Goal: Task Accomplishment & Management: Manage account settings

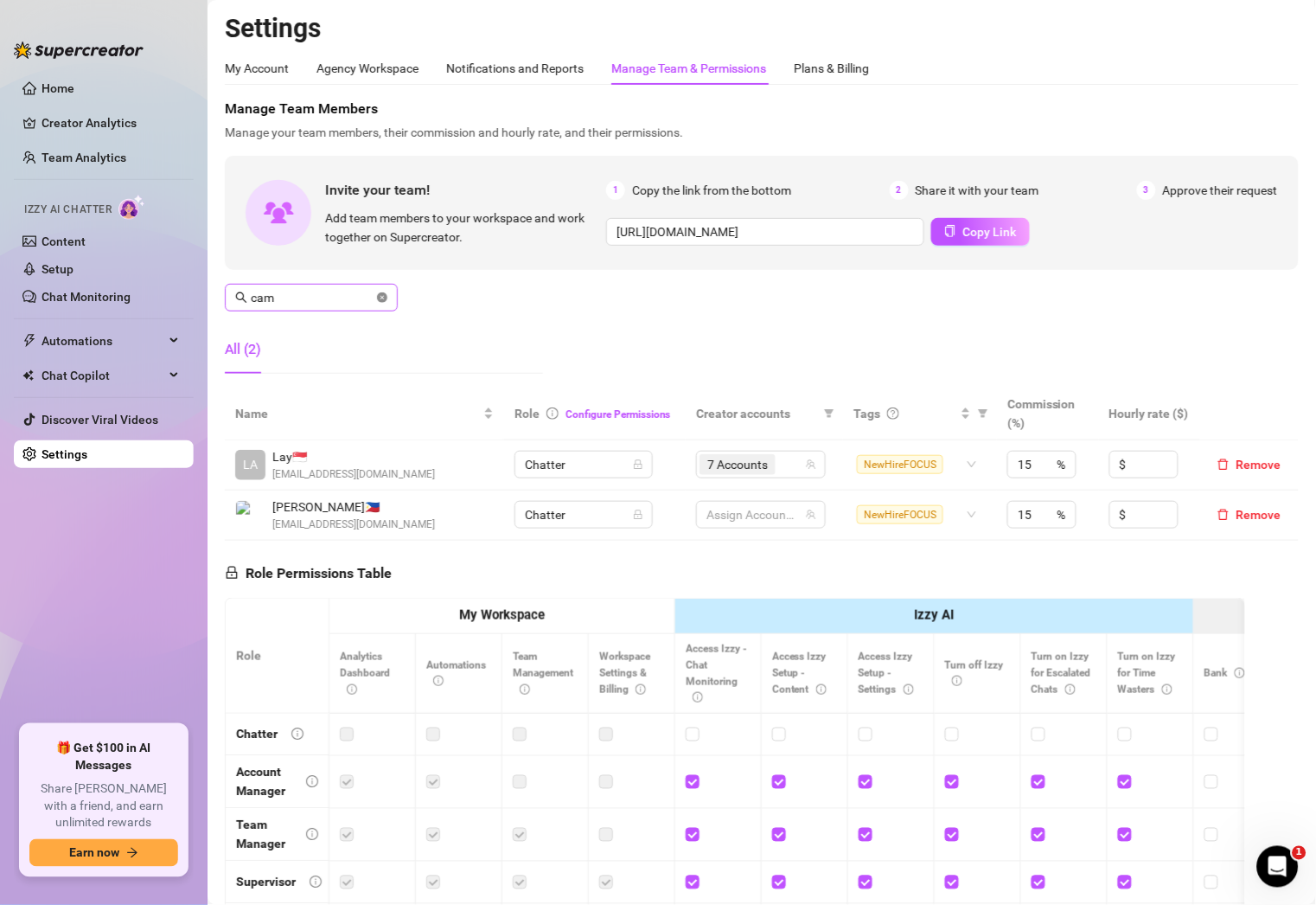
click at [382, 297] on icon "close-circle" at bounding box center [382, 297] width 11 height 11
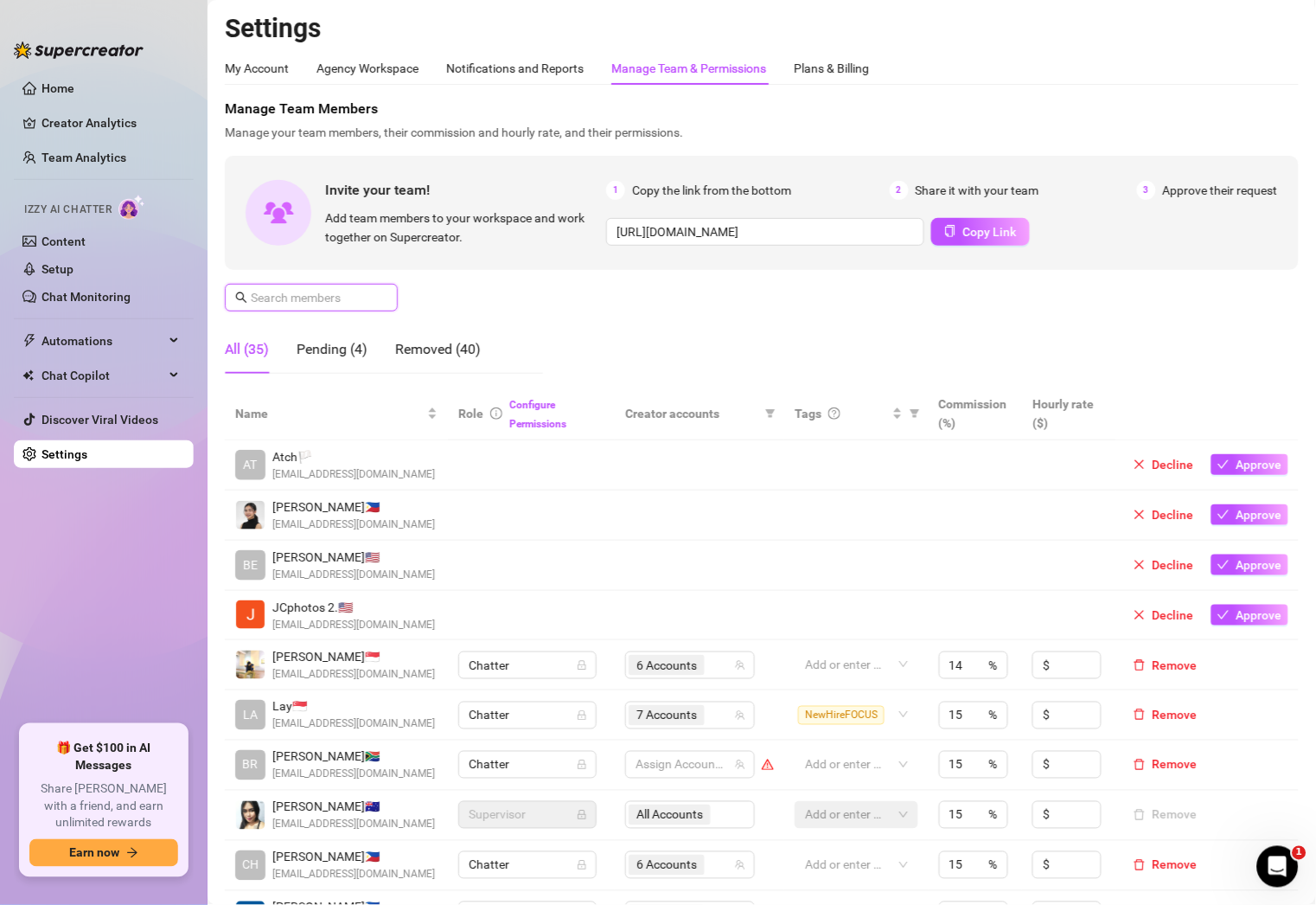
click at [289, 300] on input "text" at bounding box center [312, 297] width 123 height 20
click at [301, 307] on span at bounding box center [311, 297] width 173 height 27
click at [311, 295] on input "text" at bounding box center [312, 297] width 123 height 20
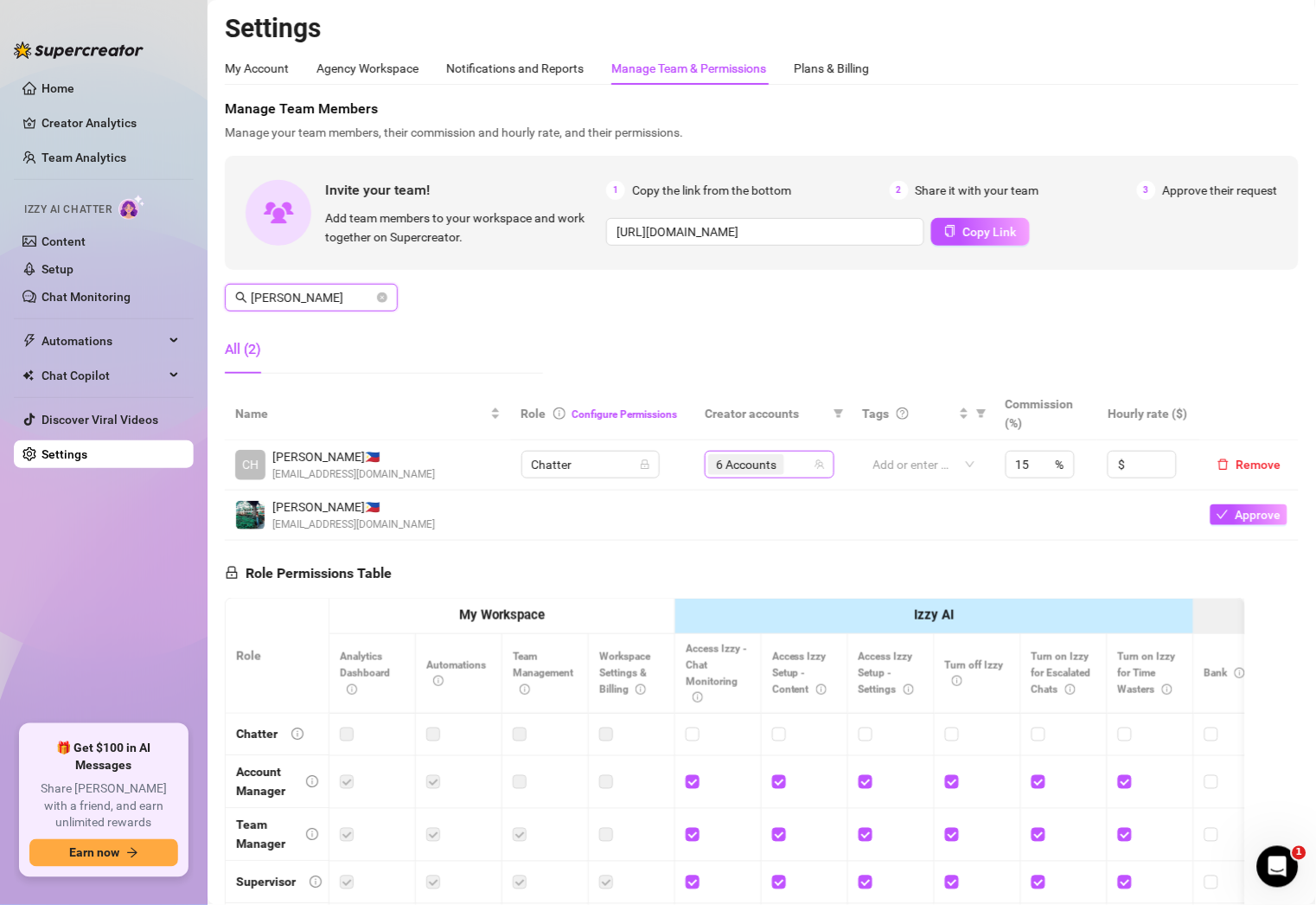
click at [792, 470] on div "6 Accounts" at bounding box center [760, 464] width 104 height 24
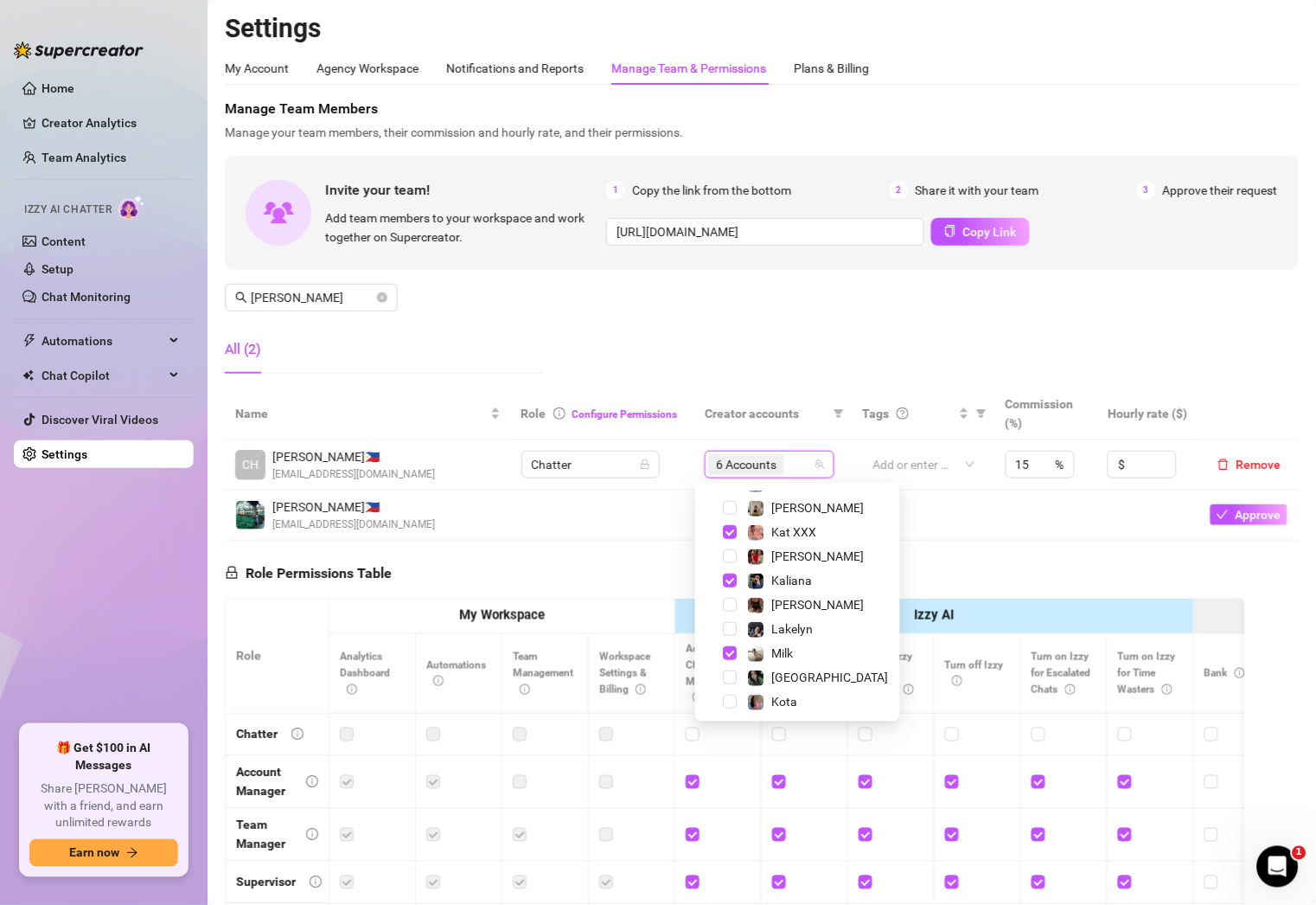
scroll to position [287, 0]
click at [332, 298] on input "[PERSON_NAME]" at bounding box center [312, 297] width 123 height 20
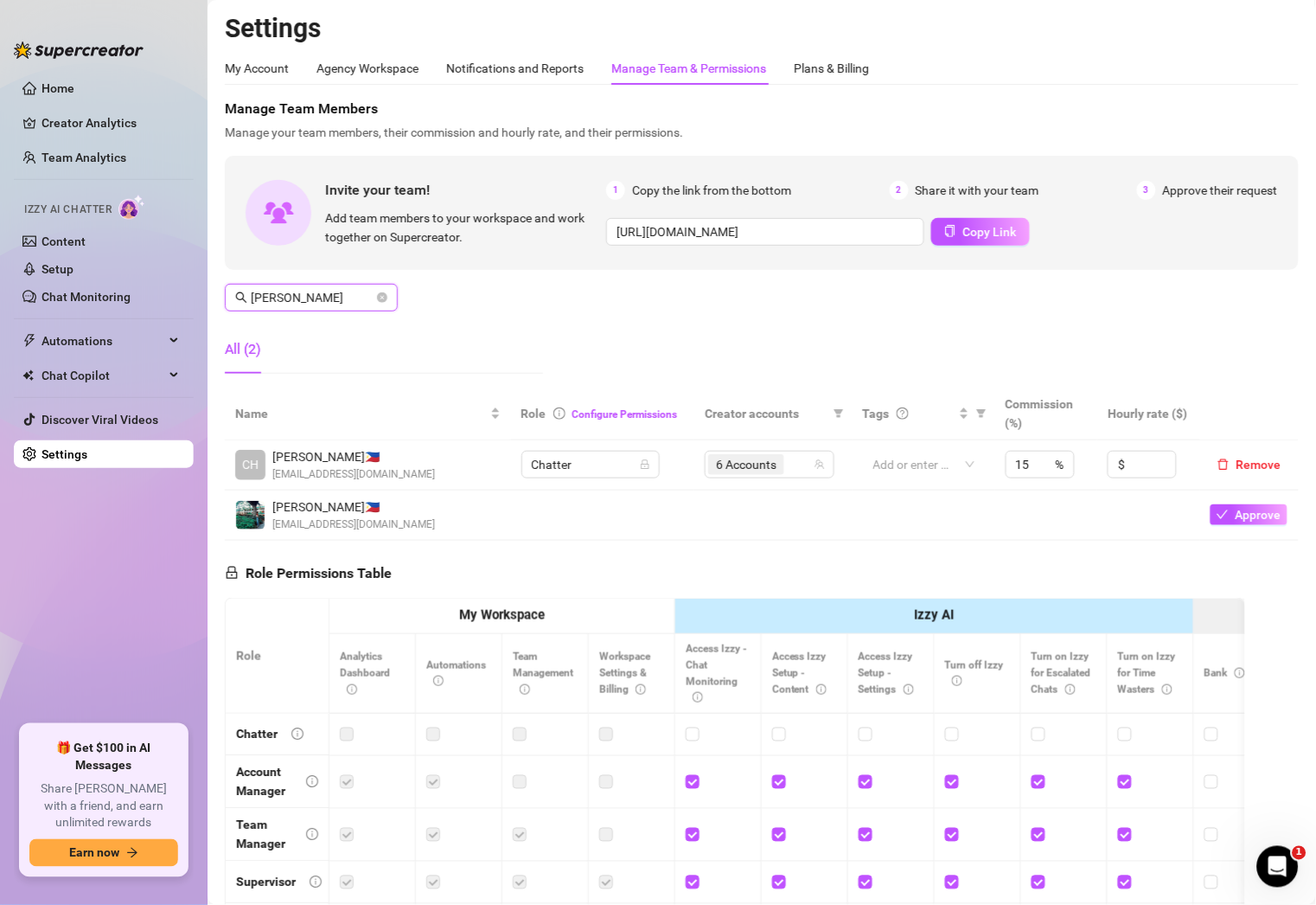
click at [332, 298] on input "[PERSON_NAME]" at bounding box center [312, 297] width 123 height 20
click at [326, 295] on input "[PERSON_NAME]" at bounding box center [312, 297] width 123 height 20
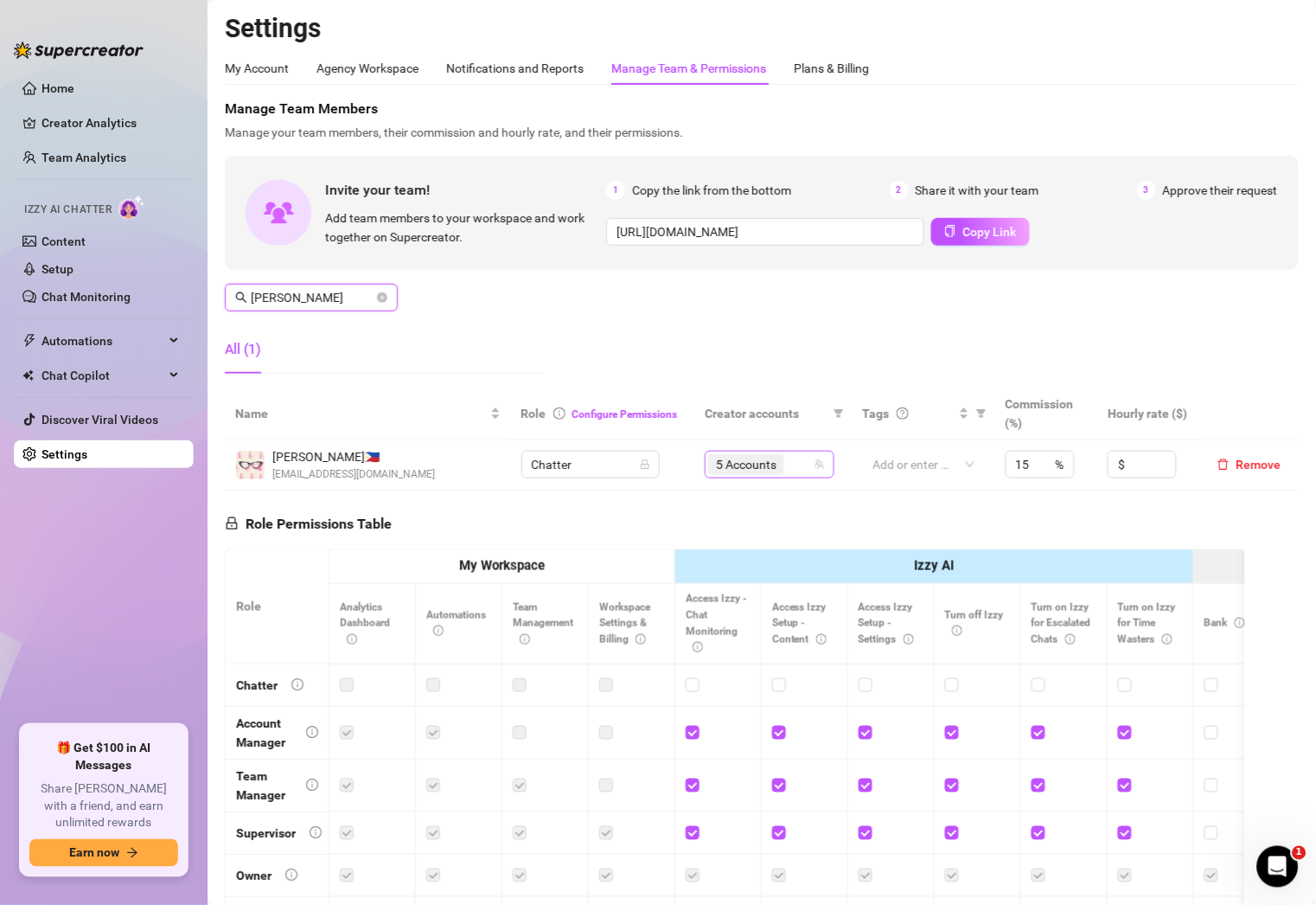
click at [789, 470] on div "5 Accounts" at bounding box center [760, 464] width 104 height 24
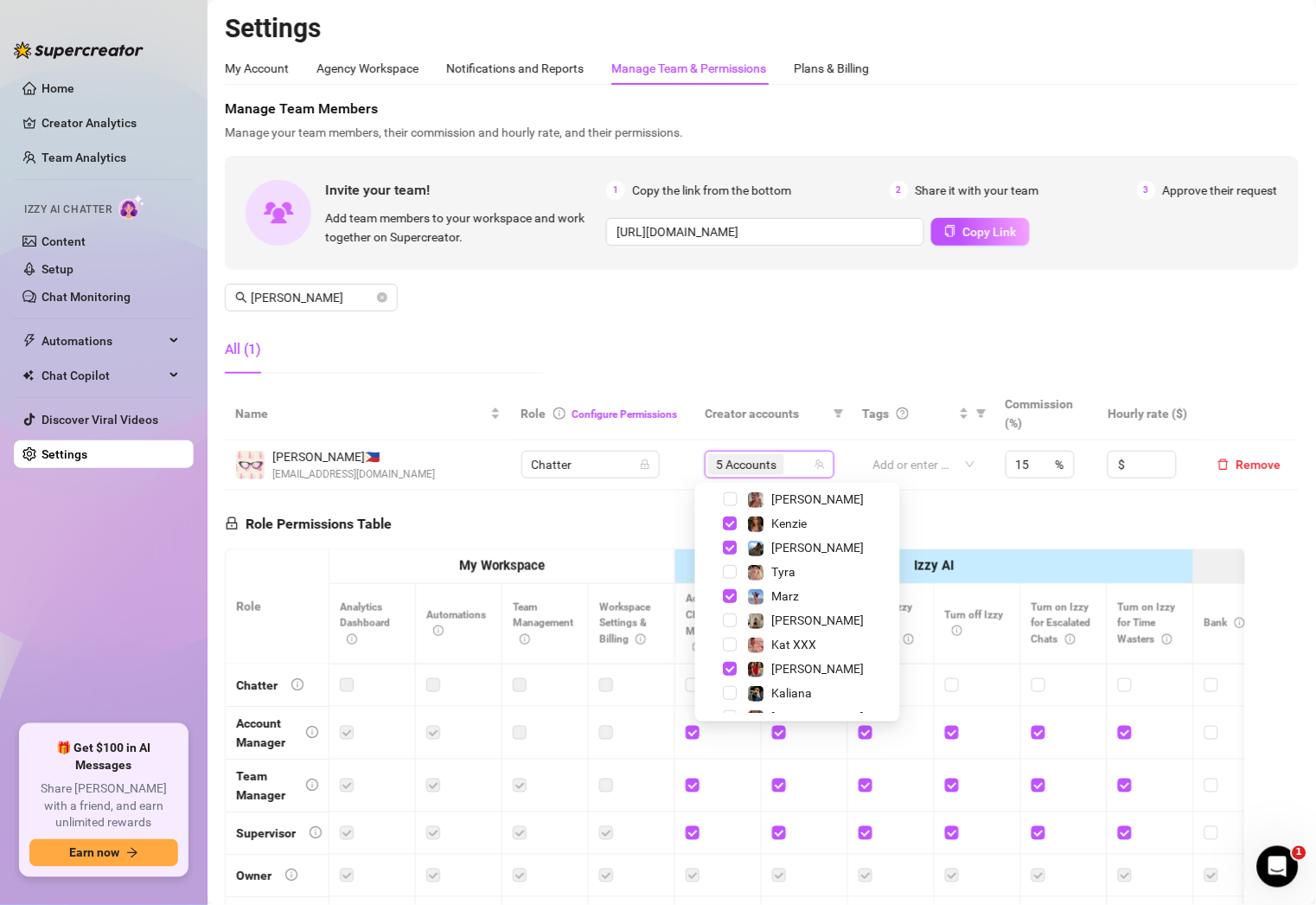
scroll to position [173, 0]
click at [780, 551] on span "[PERSON_NAME]" at bounding box center [818, 547] width 93 height 14
click at [782, 585] on div "Marz" at bounding box center [786, 595] width 27 height 20
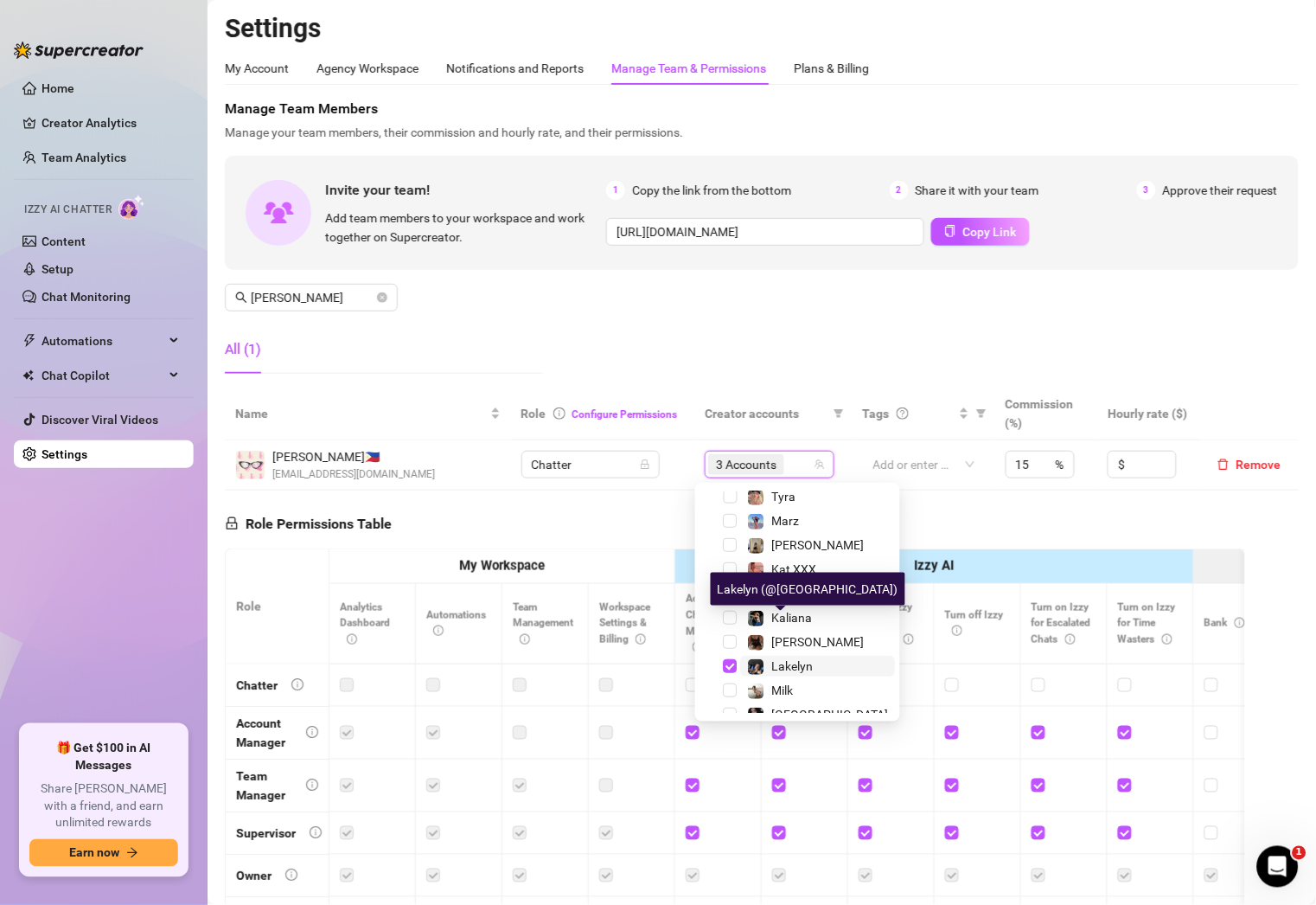
scroll to position [287, 0]
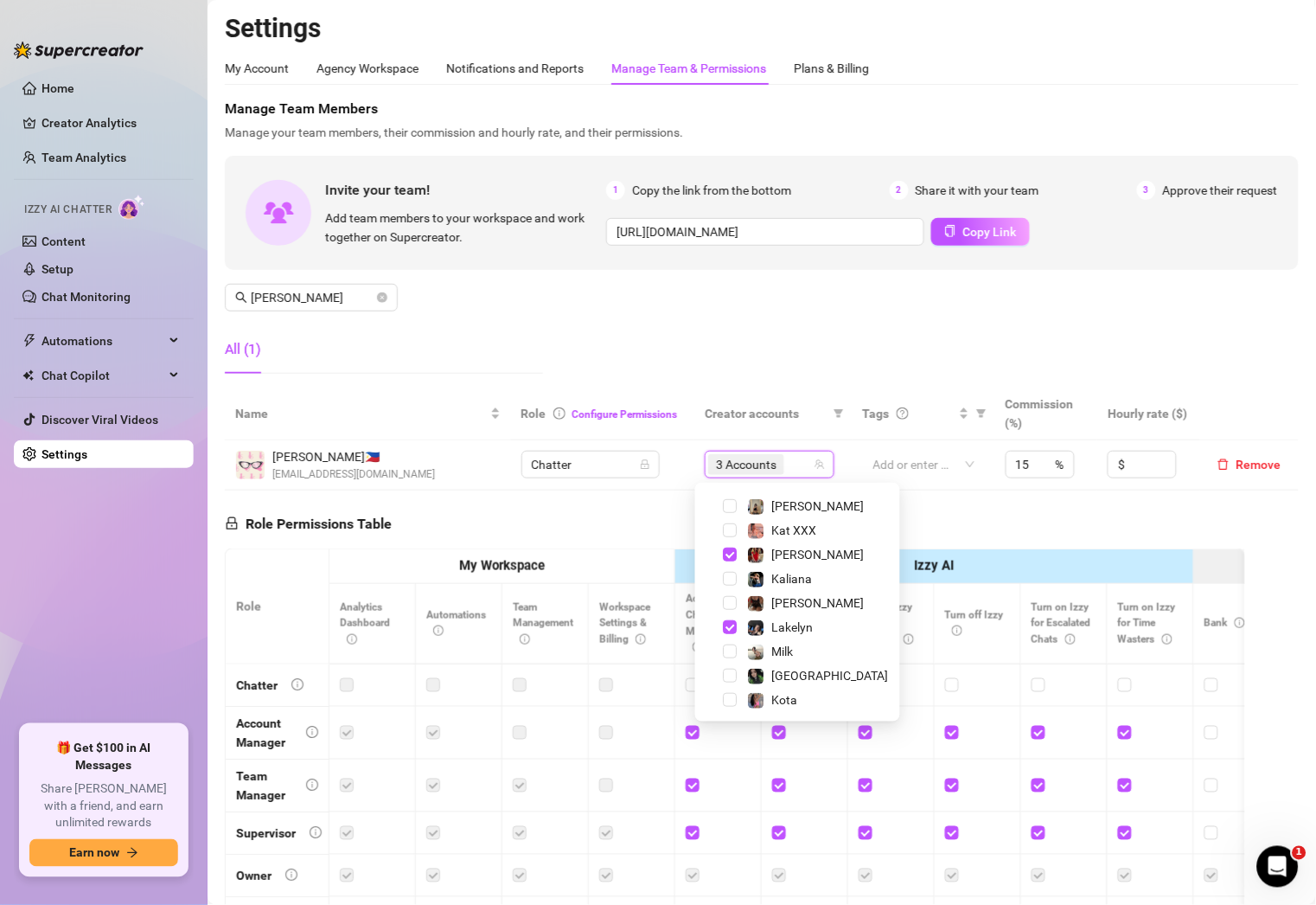
click at [664, 339] on div "Manage Team Members Manage your team members, their commission and hourly rate,…" at bounding box center [762, 243] width 1074 height 289
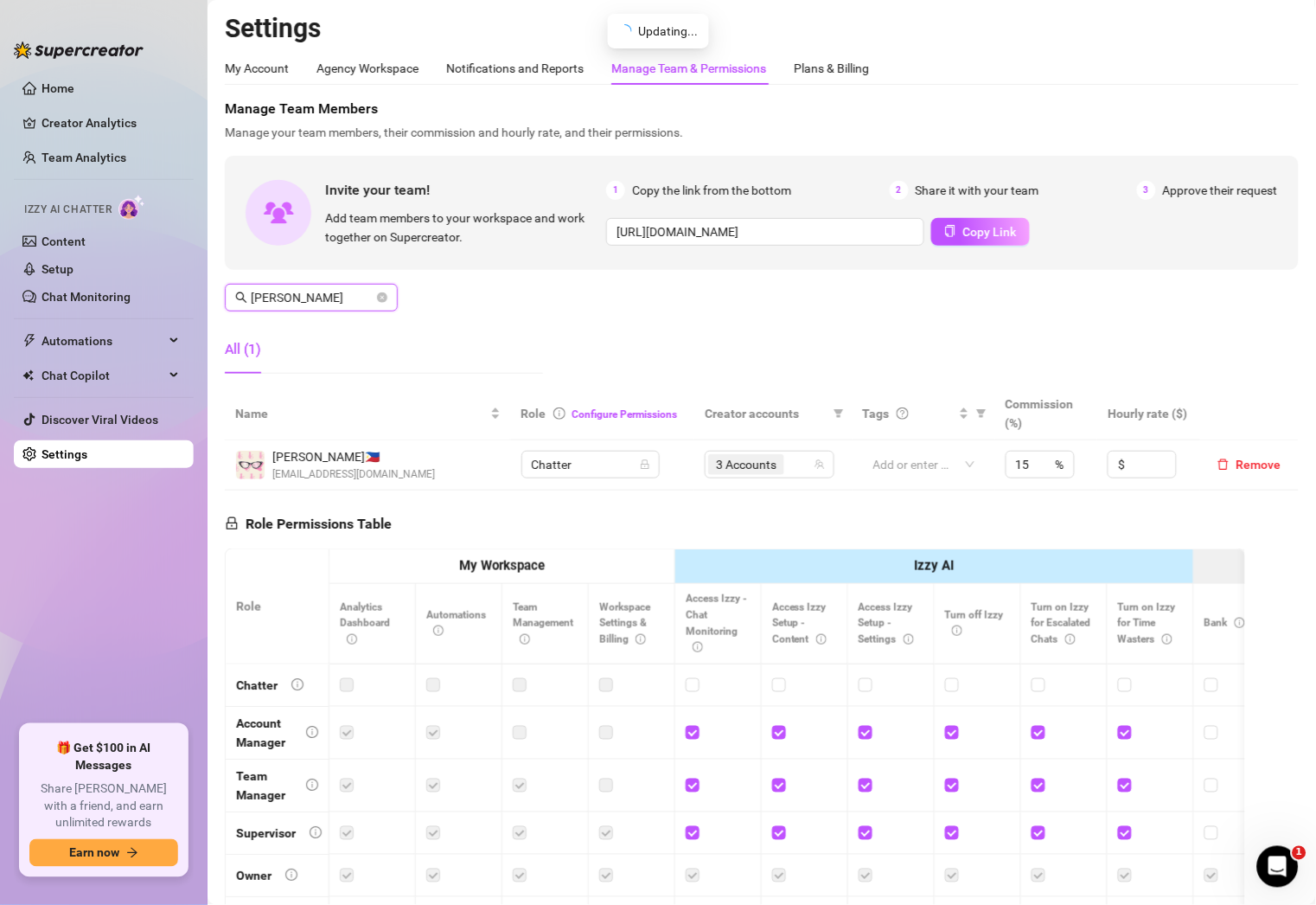
click at [339, 294] on input "[PERSON_NAME]" at bounding box center [312, 297] width 123 height 20
click at [784, 457] on div "5 Accounts" at bounding box center [752, 464] width 104 height 24
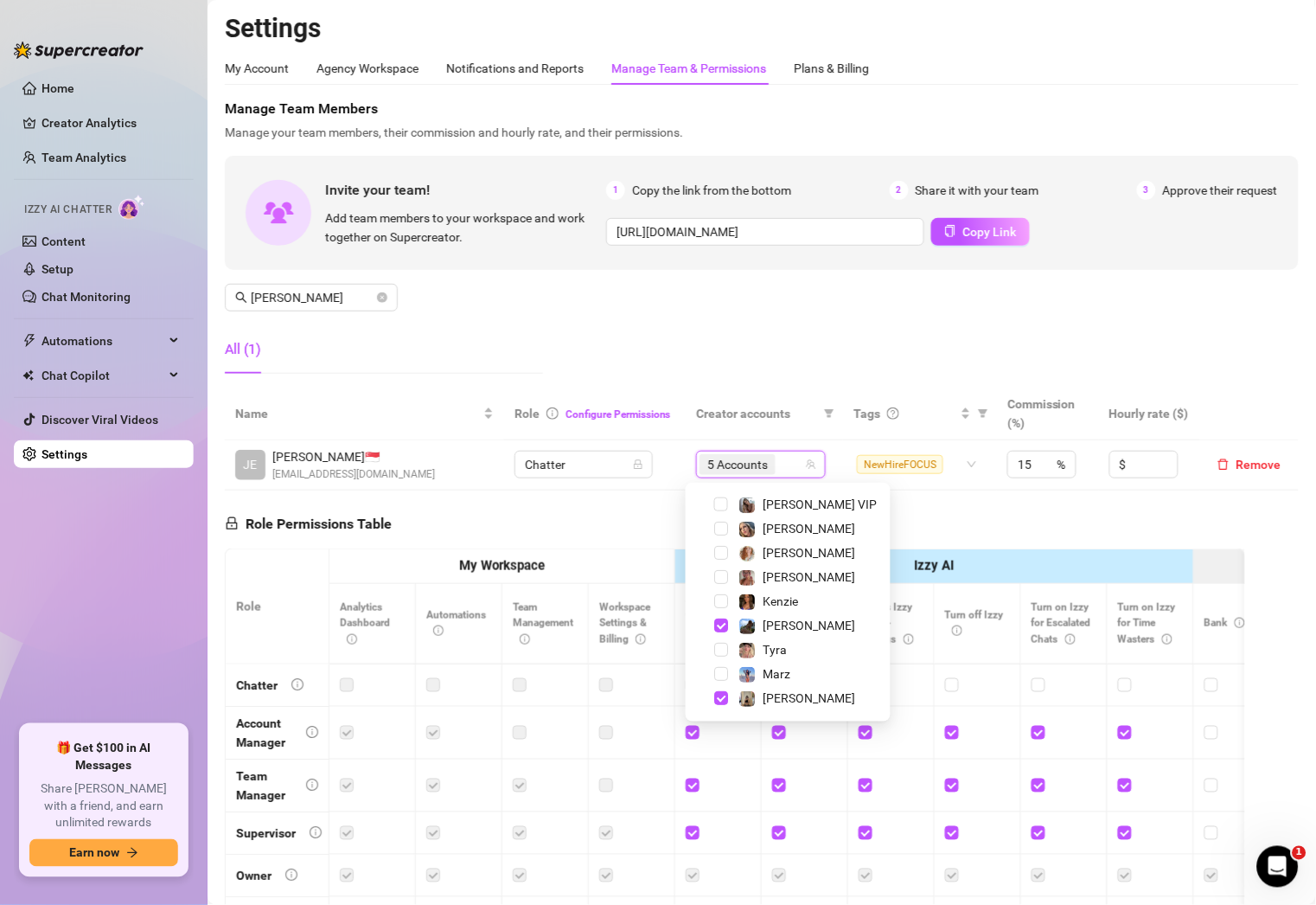
scroll to position [97, 0]
click at [780, 627] on span "[PERSON_NAME]" at bounding box center [808, 623] width 93 height 14
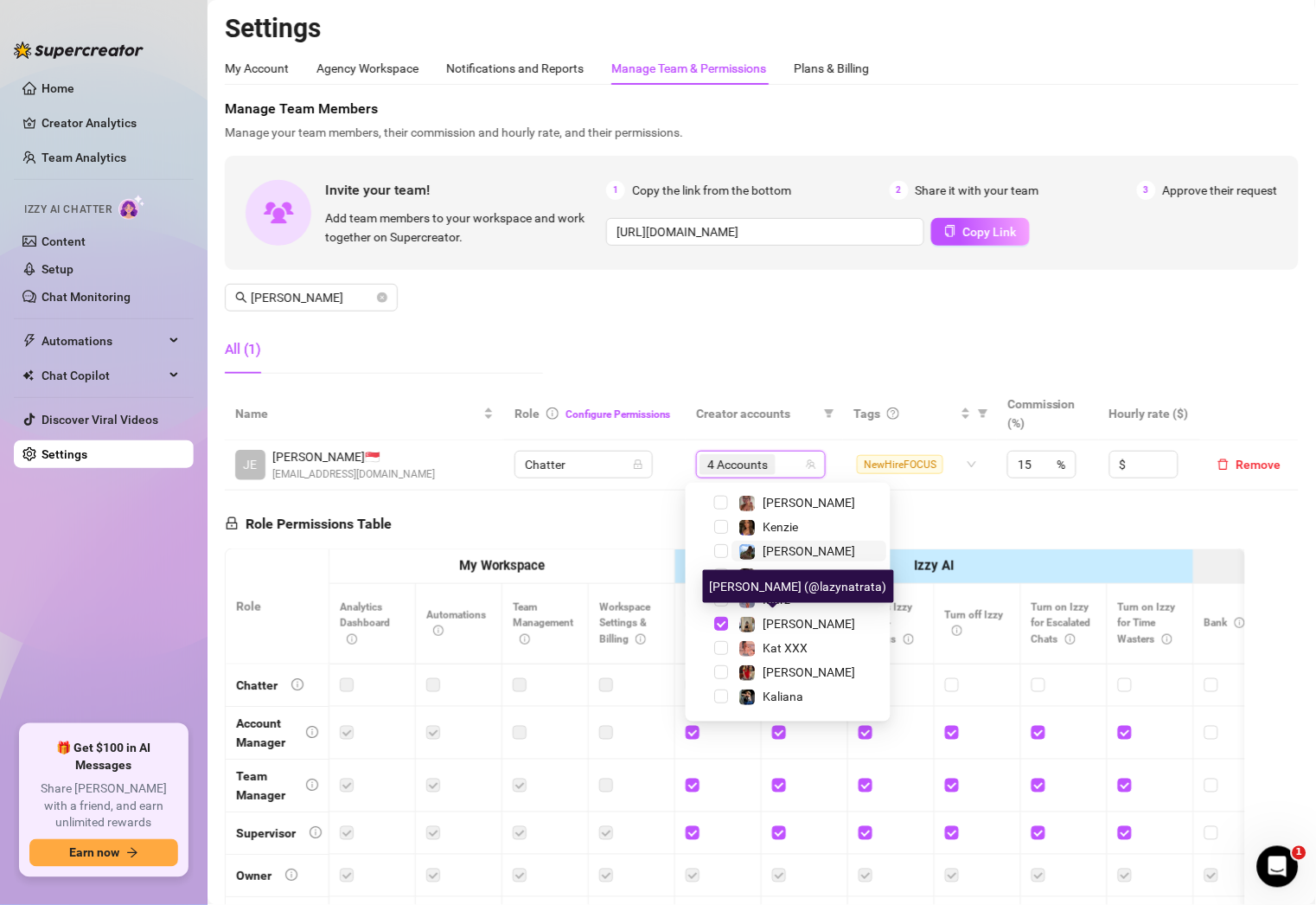
scroll to position [170, 0]
click at [780, 627] on span "[PERSON_NAME]" at bounding box center [808, 623] width 93 height 14
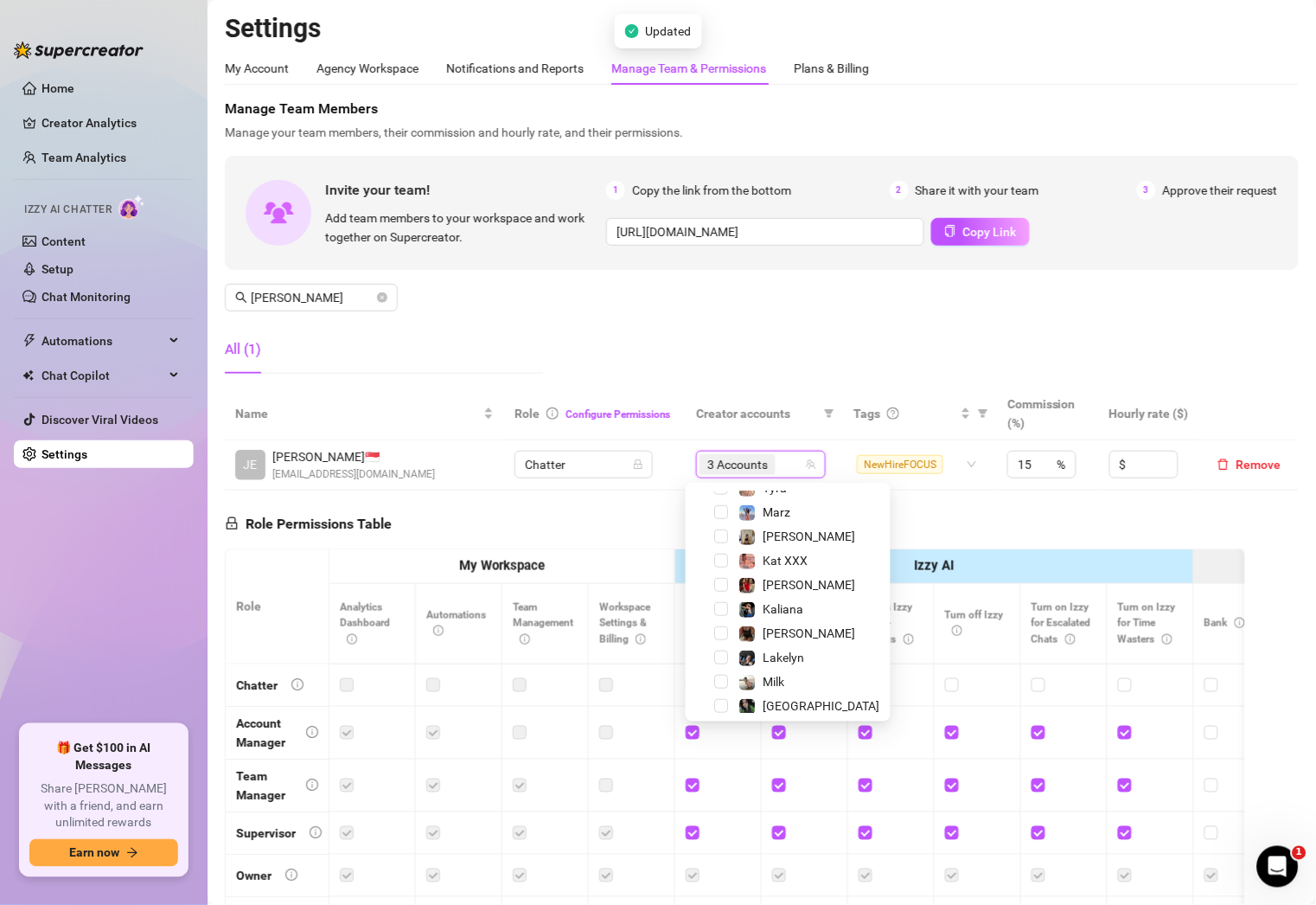
scroll to position [287, 0]
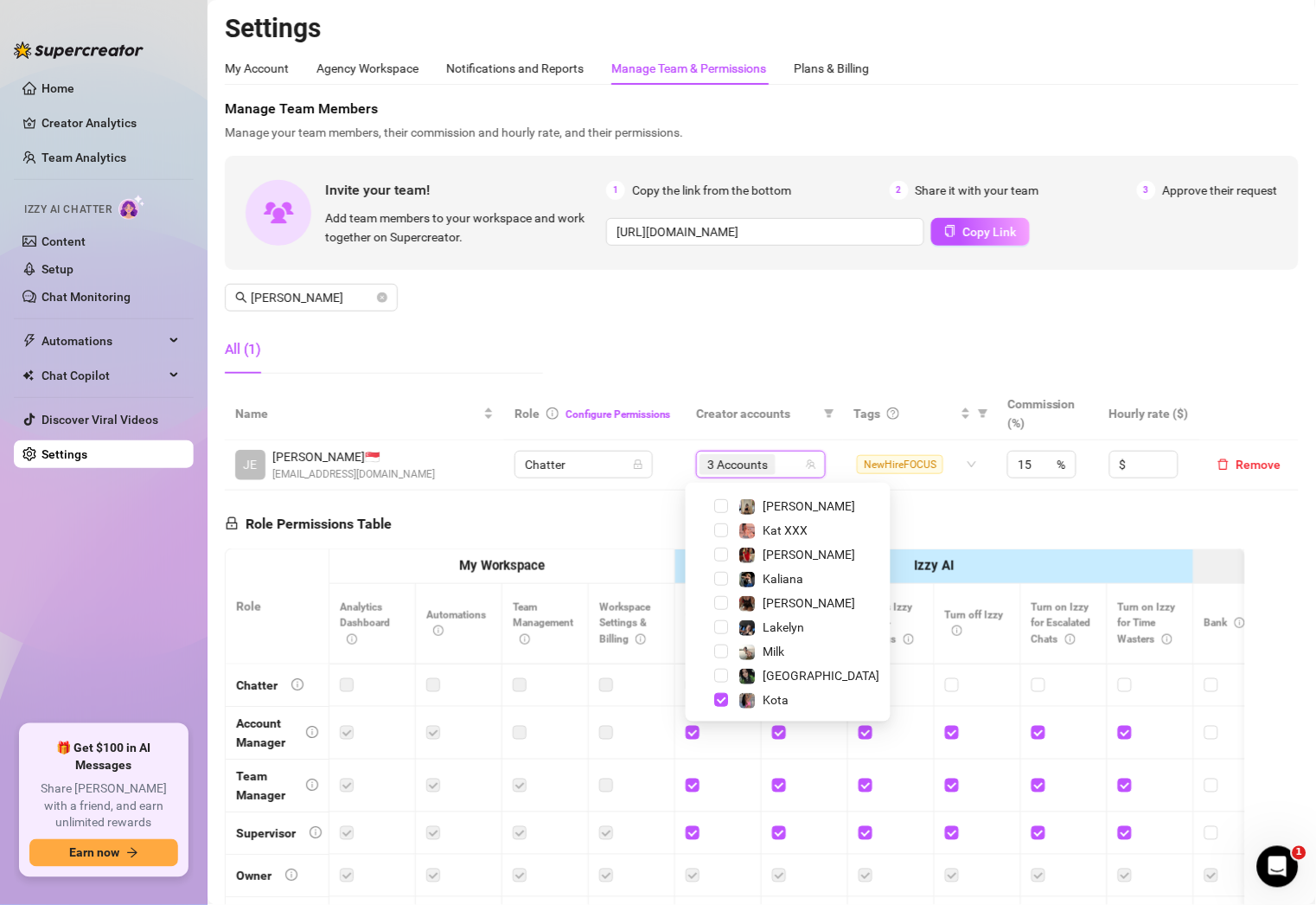
click at [479, 289] on div "Manage Team Members Manage your team members, their commission and hourly rate,…" at bounding box center [762, 243] width 1074 height 289
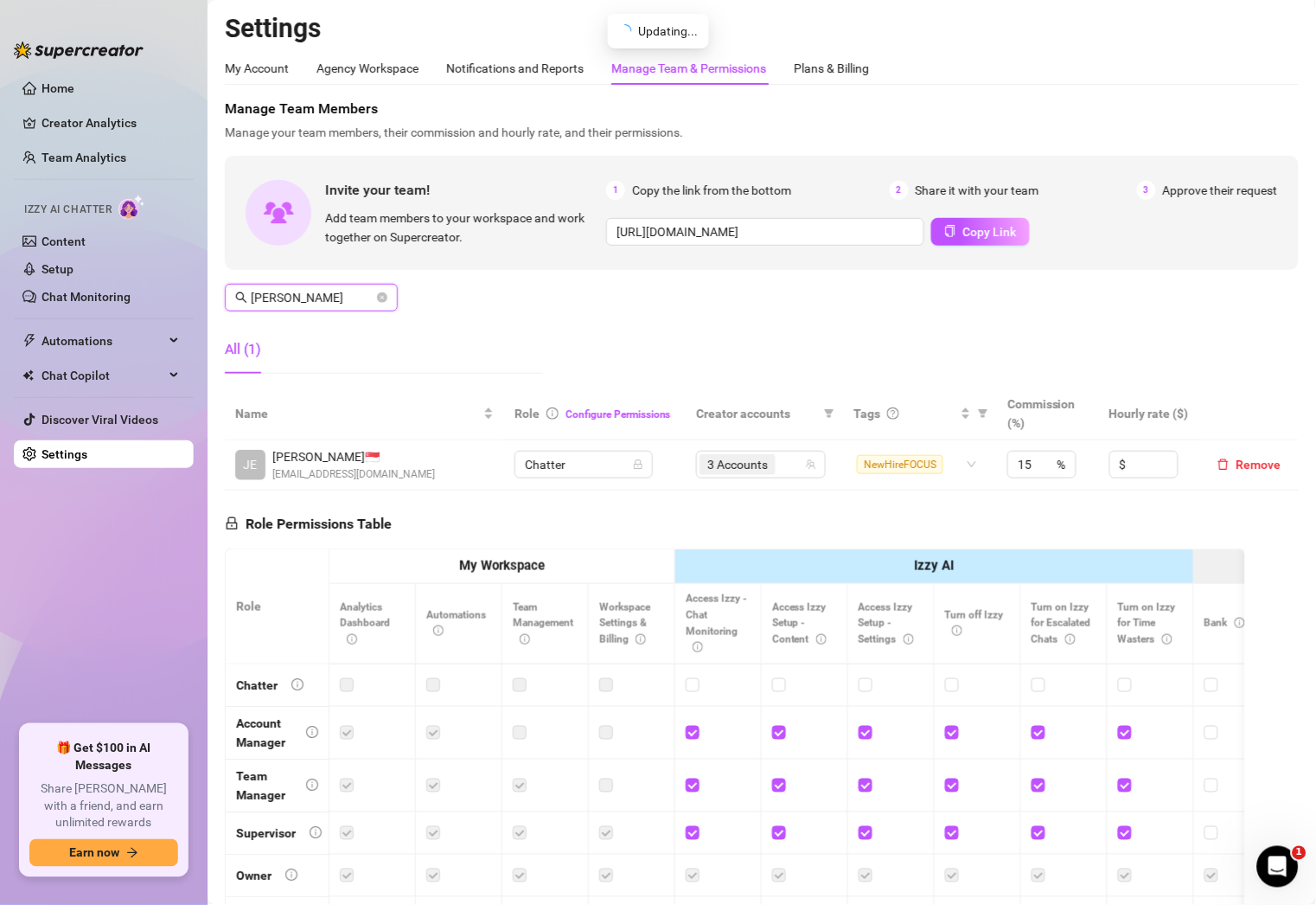
click at [308, 295] on input "[PERSON_NAME]" at bounding box center [312, 297] width 123 height 20
click at [786, 471] on div "4 Accounts" at bounding box center [760, 464] width 104 height 24
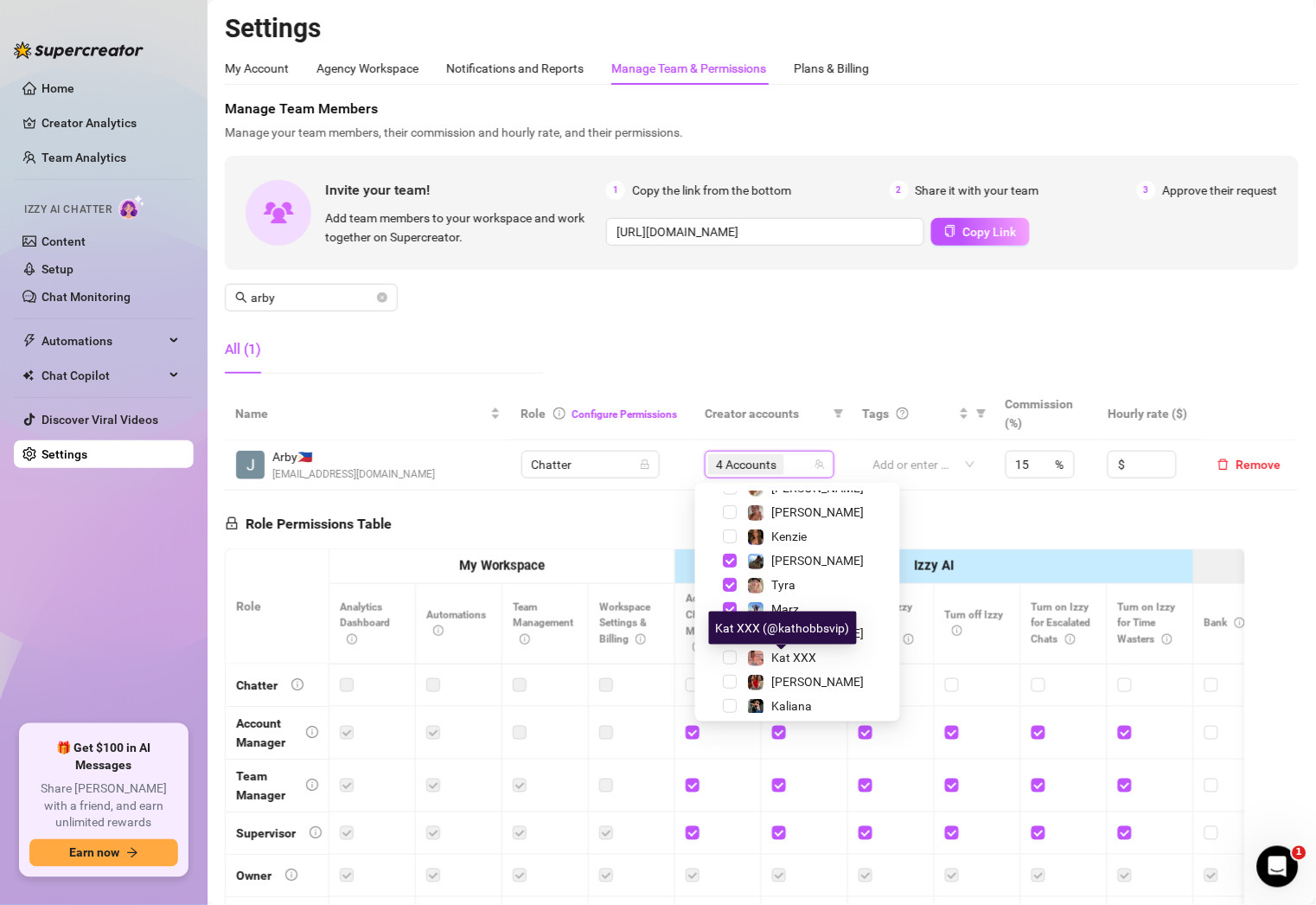
scroll to position [149, 0]
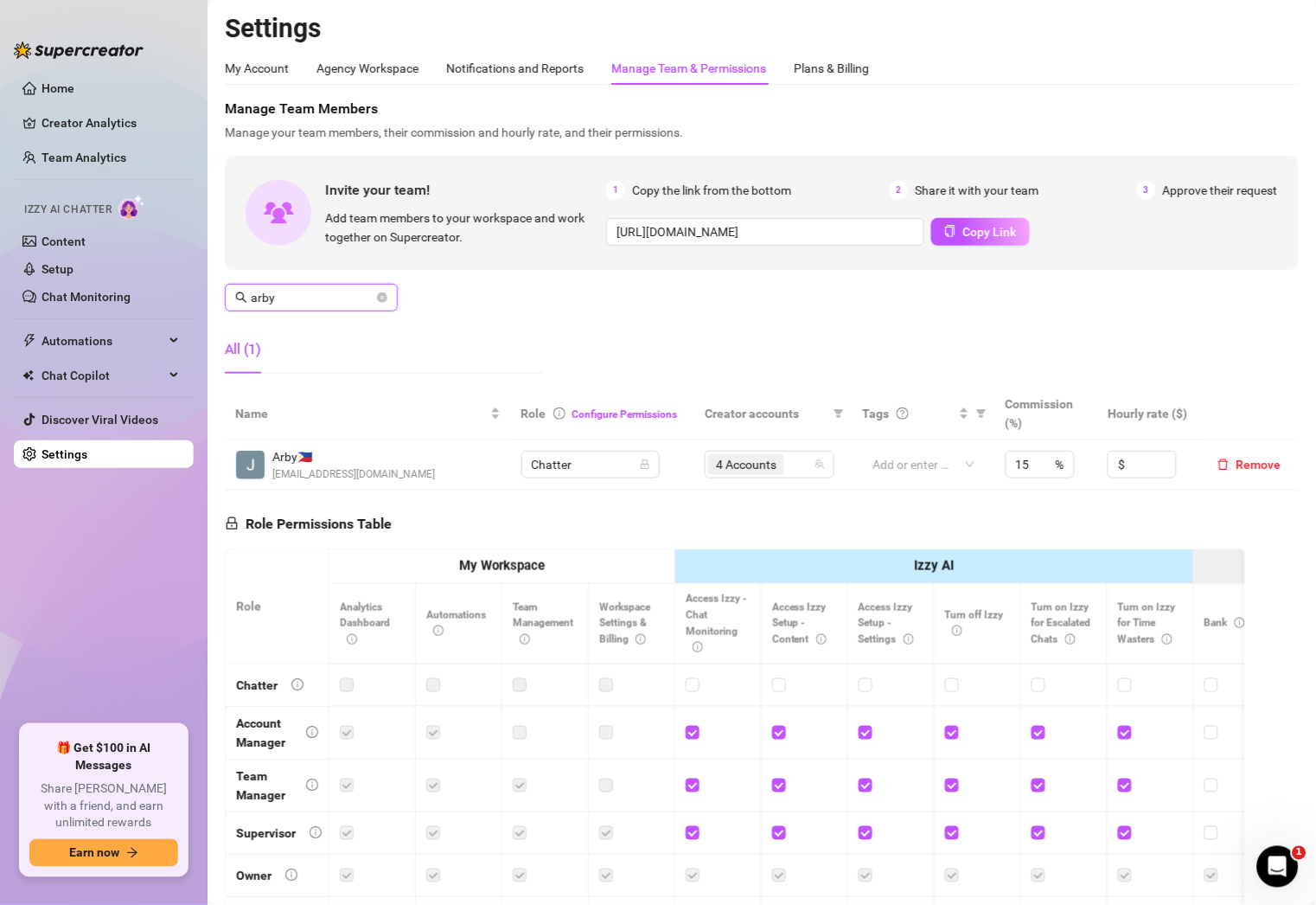
click at [312, 293] on input "arby" at bounding box center [312, 297] width 123 height 20
click at [785, 464] on div "3 Accounts" at bounding box center [760, 464] width 104 height 24
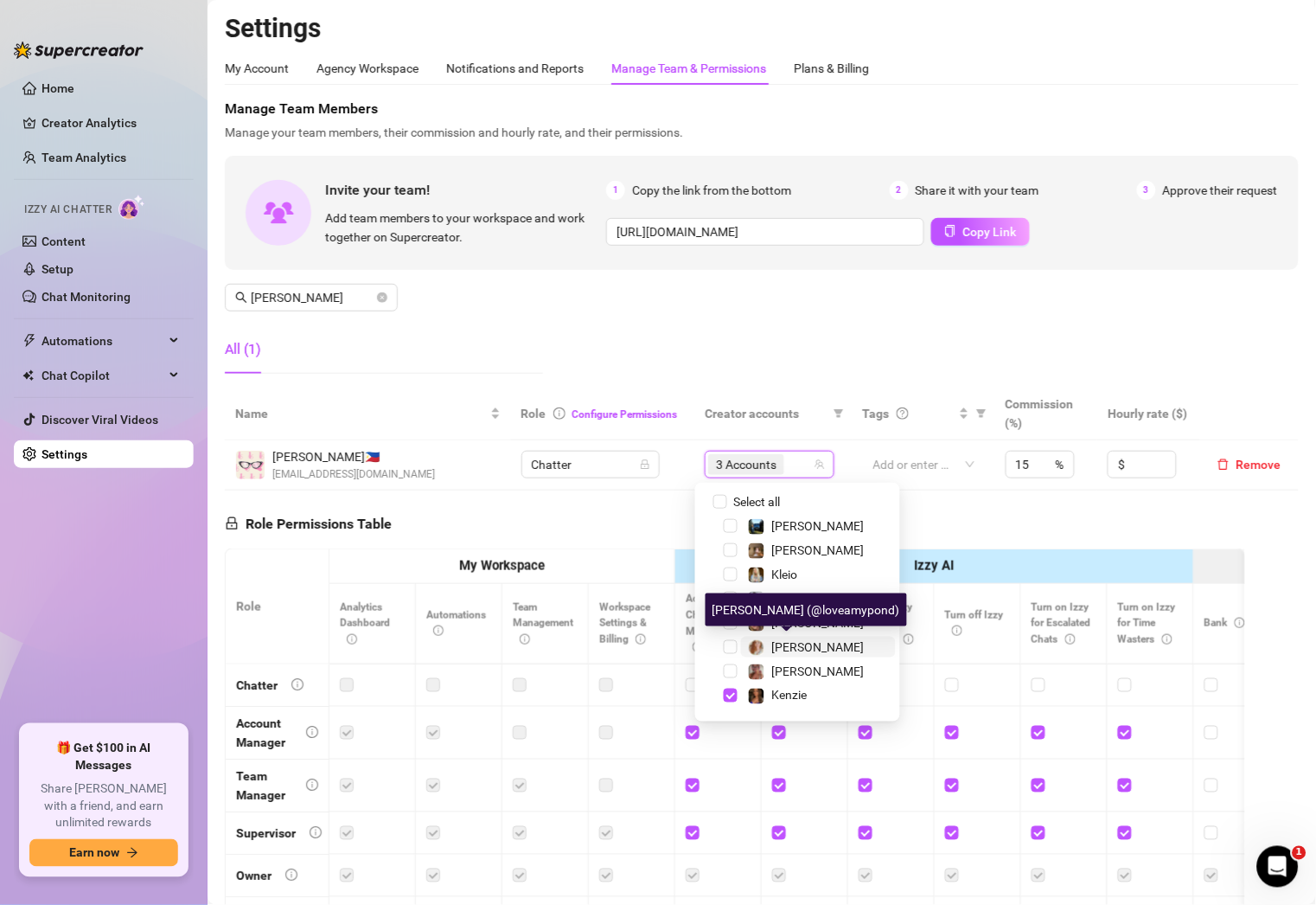
click at [789, 644] on span "[PERSON_NAME]" at bounding box center [818, 647] width 93 height 14
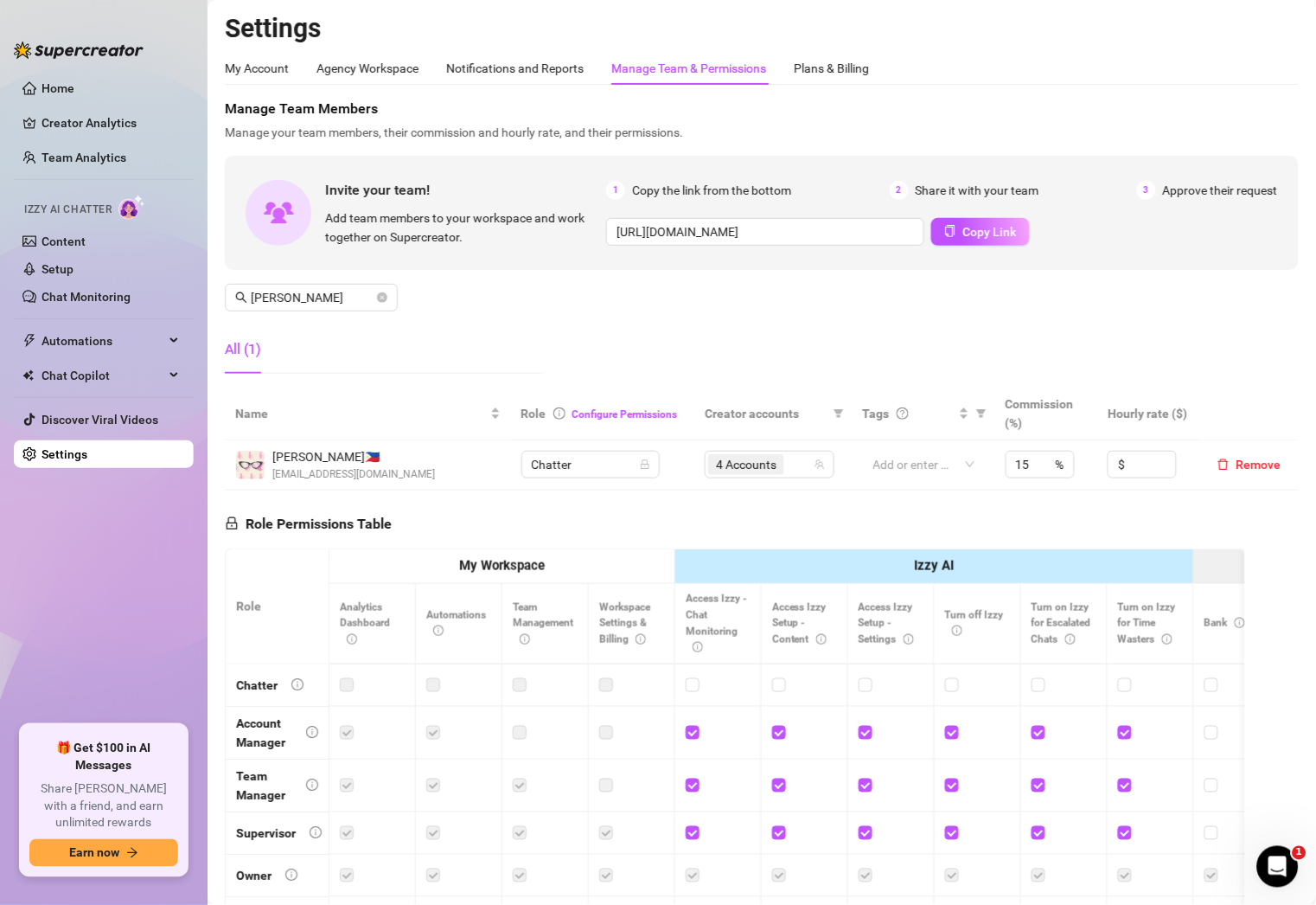
click at [361, 324] on div "Manage Team Members Manage your team members, their commission and hourly rate,…" at bounding box center [762, 243] width 1074 height 289
click at [301, 289] on input "[PERSON_NAME]" at bounding box center [312, 297] width 123 height 20
click at [794, 462] on div "4 Accounts" at bounding box center [760, 464] width 104 height 24
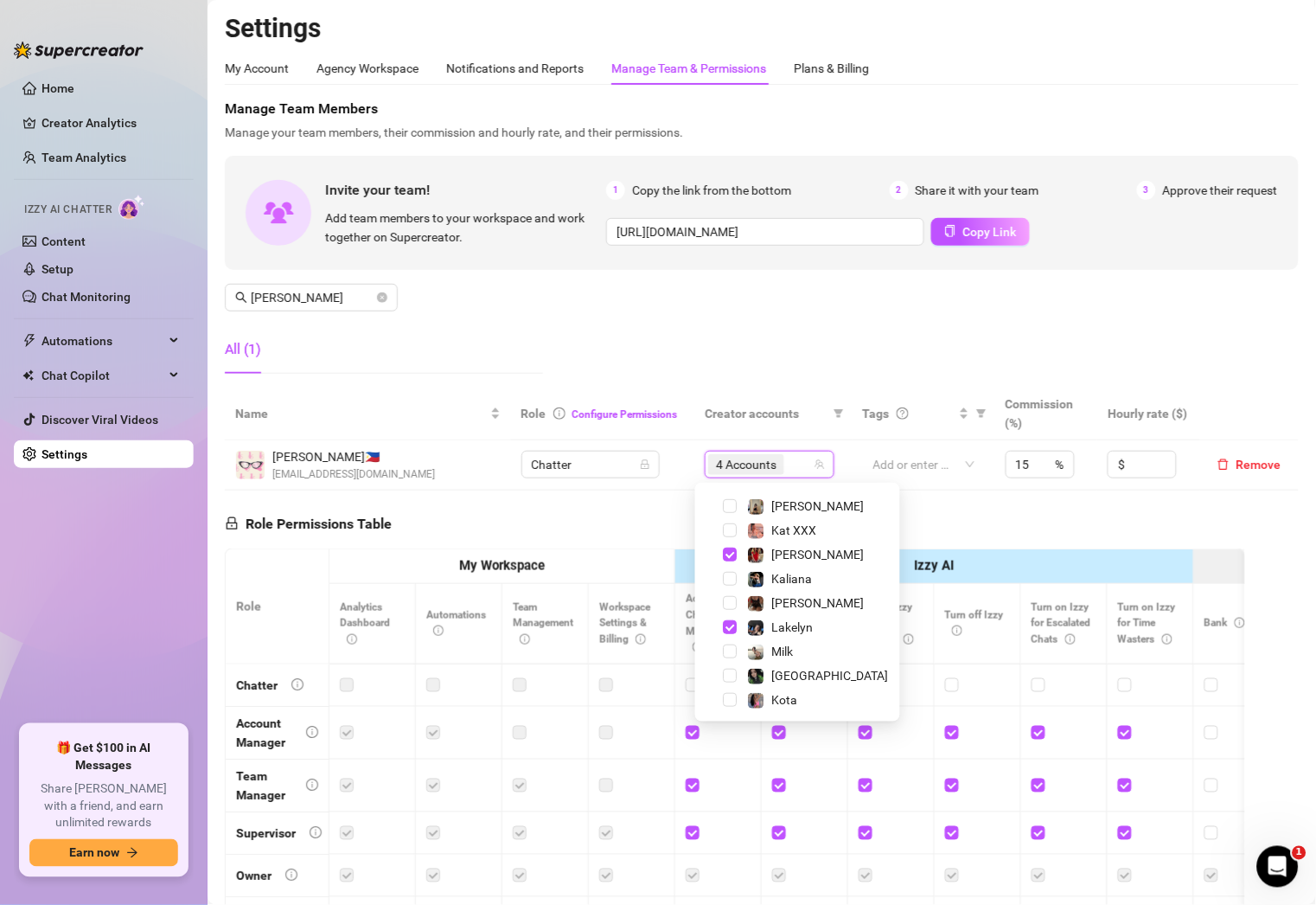
scroll to position [287, 0]
click at [791, 669] on span "[GEOGRAPHIC_DATA]" at bounding box center [831, 676] width 117 height 14
click at [339, 298] on input "[PERSON_NAME]" at bounding box center [312, 297] width 123 height 20
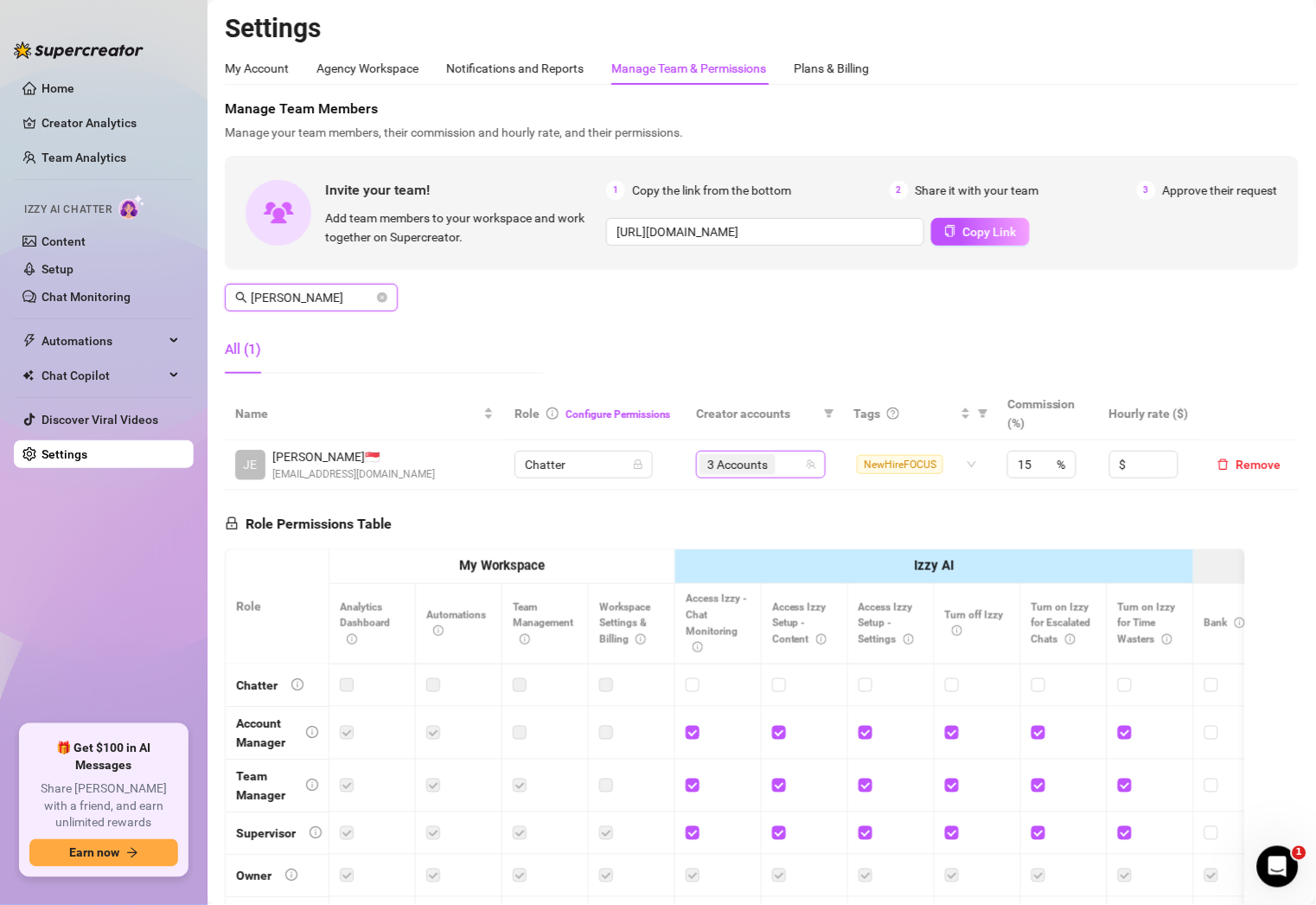
click at [772, 464] on div "3 Accounts" at bounding box center [752, 464] width 104 height 24
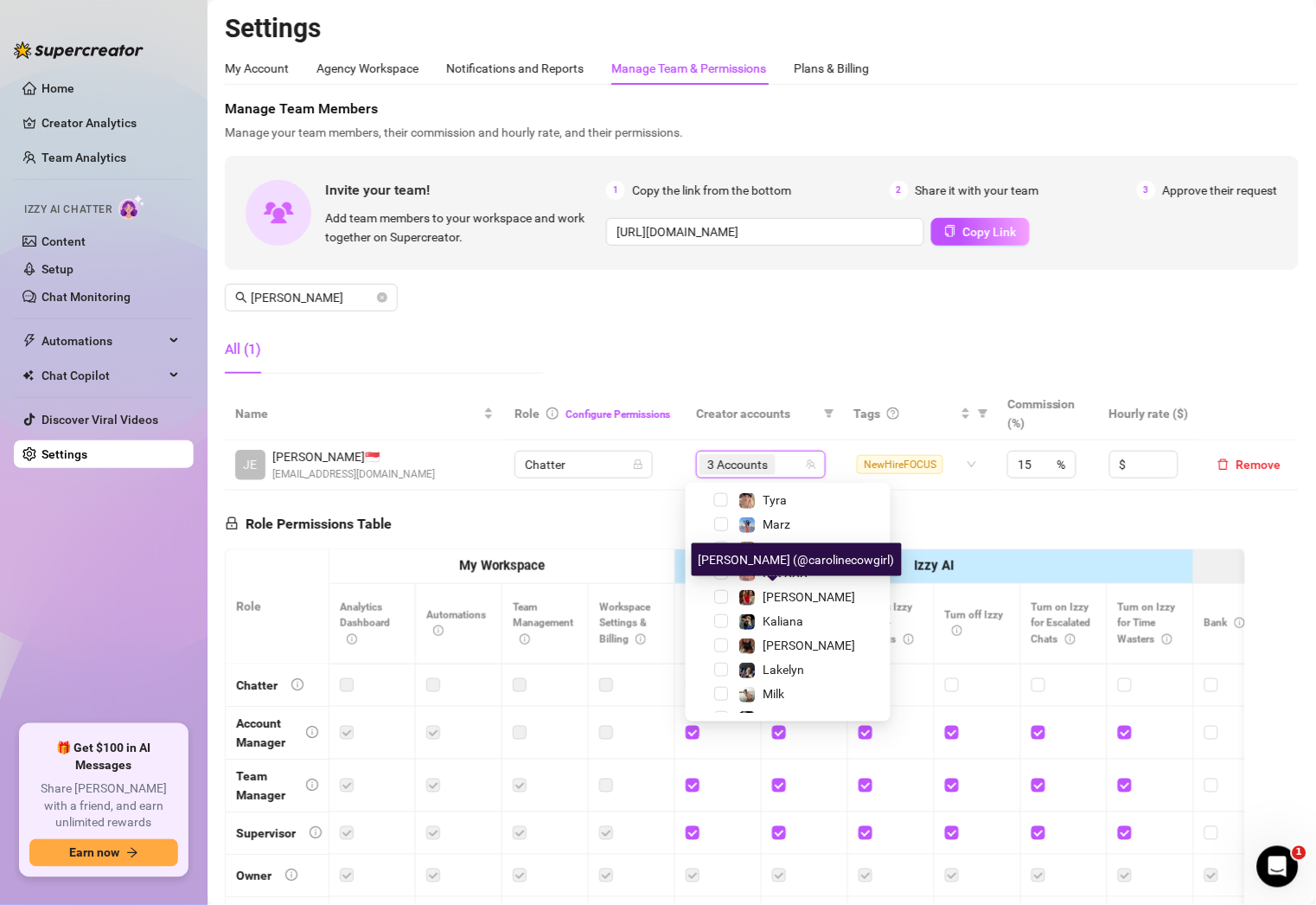
scroll to position [249, 0]
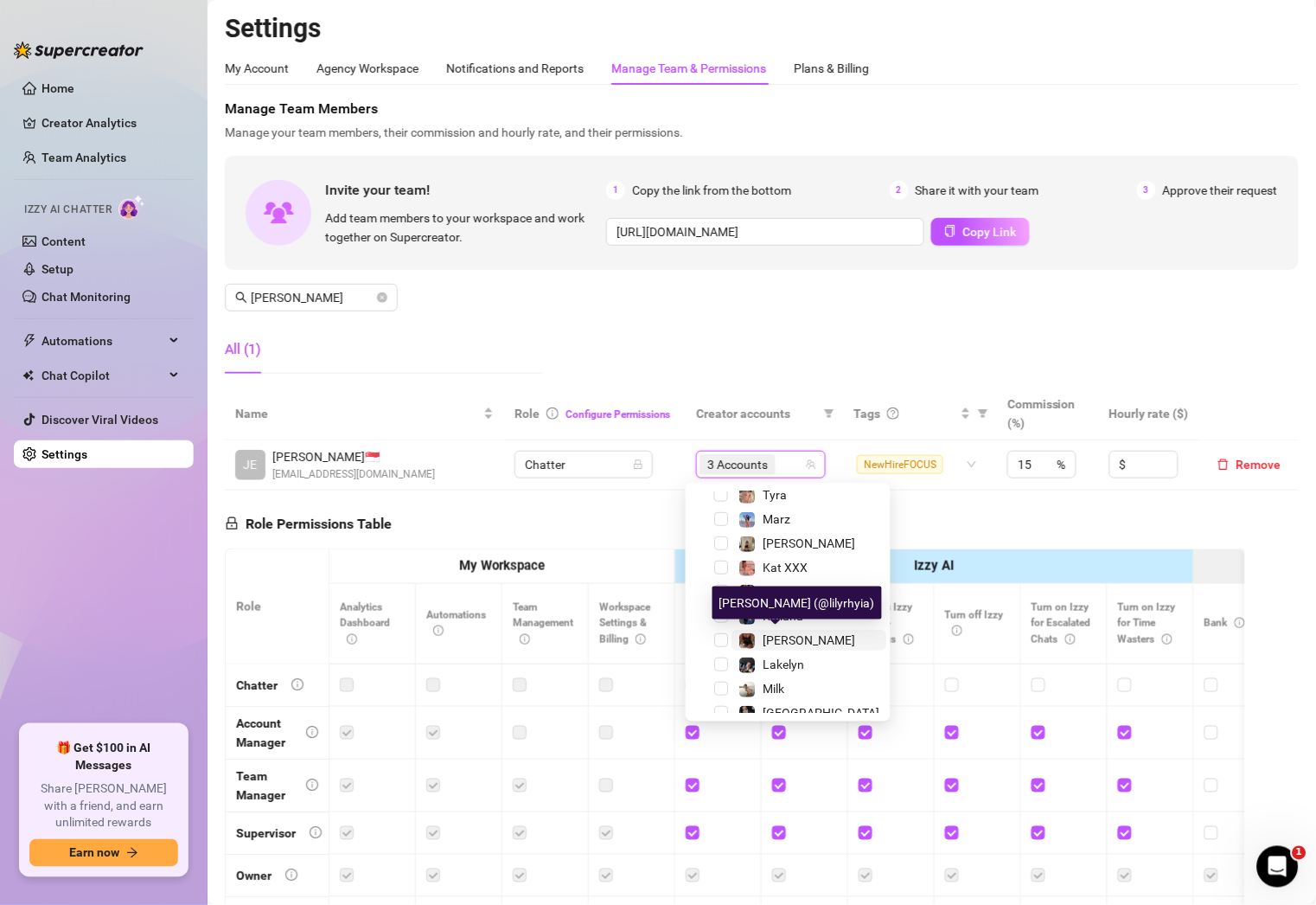
click at [778, 633] on span "[PERSON_NAME]" at bounding box center [808, 640] width 93 height 14
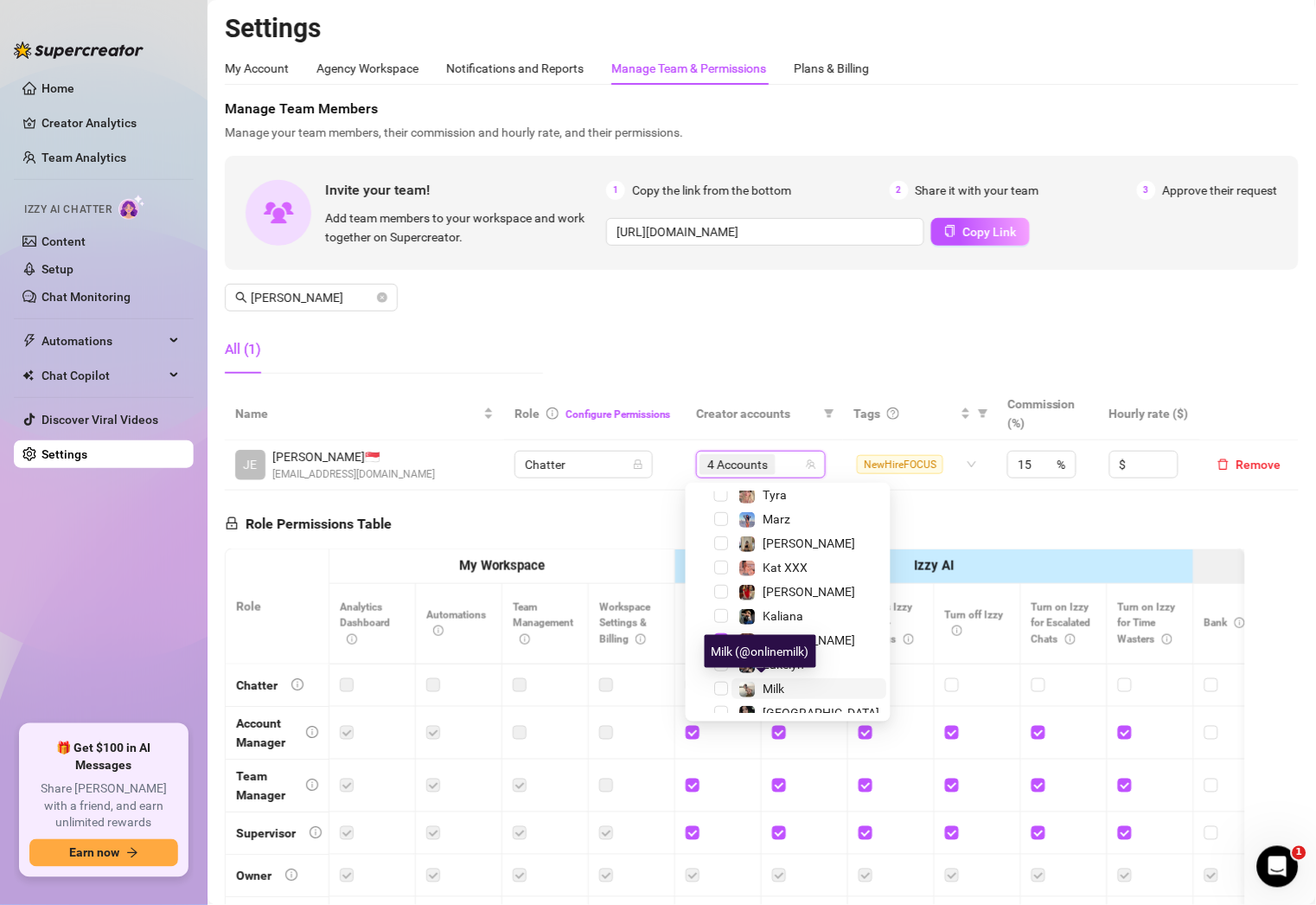
scroll to position [287, 0]
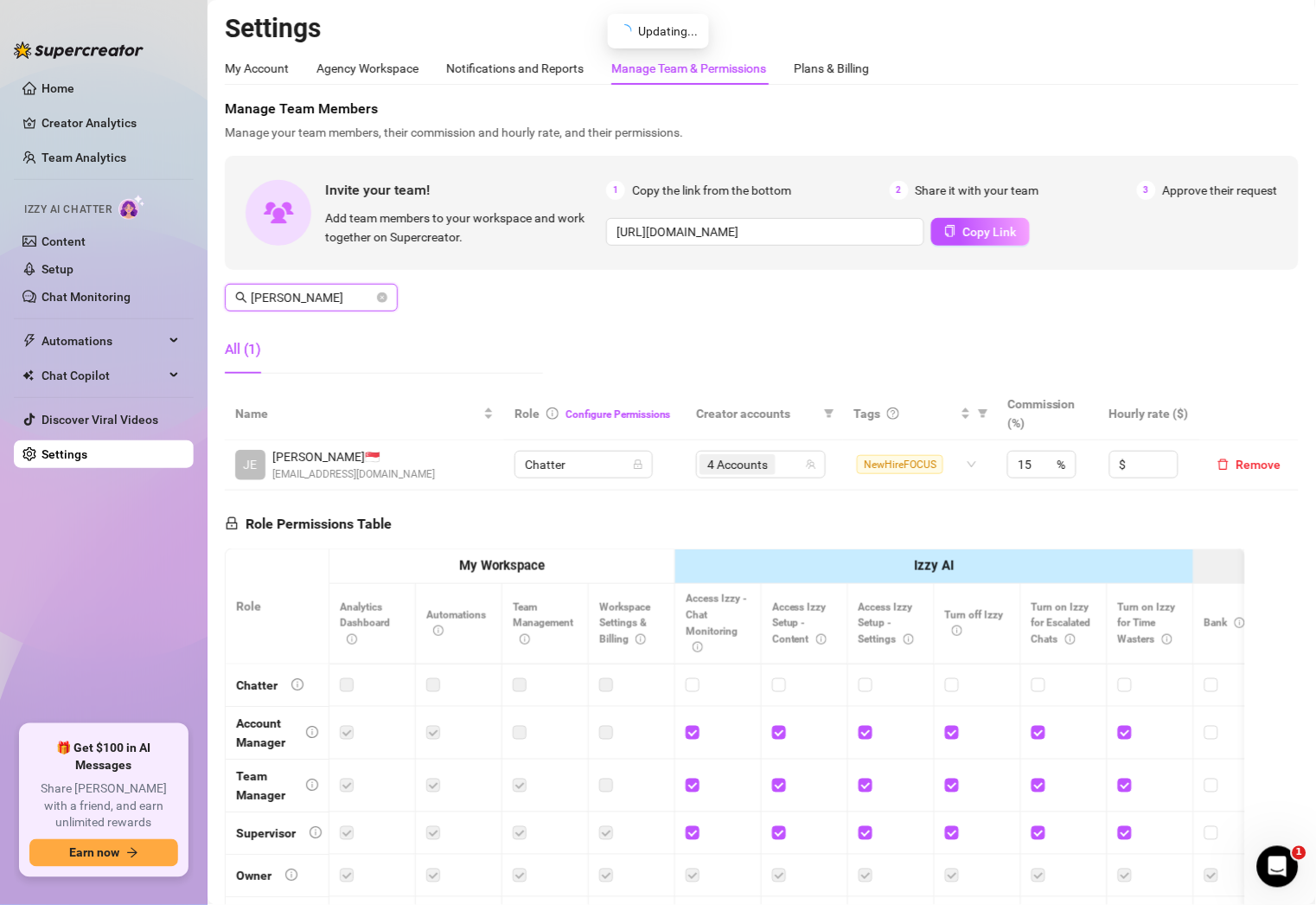
click at [326, 304] on input "[PERSON_NAME]" at bounding box center [312, 297] width 123 height 20
click at [792, 470] on div "4 Accounts" at bounding box center [760, 464] width 104 height 24
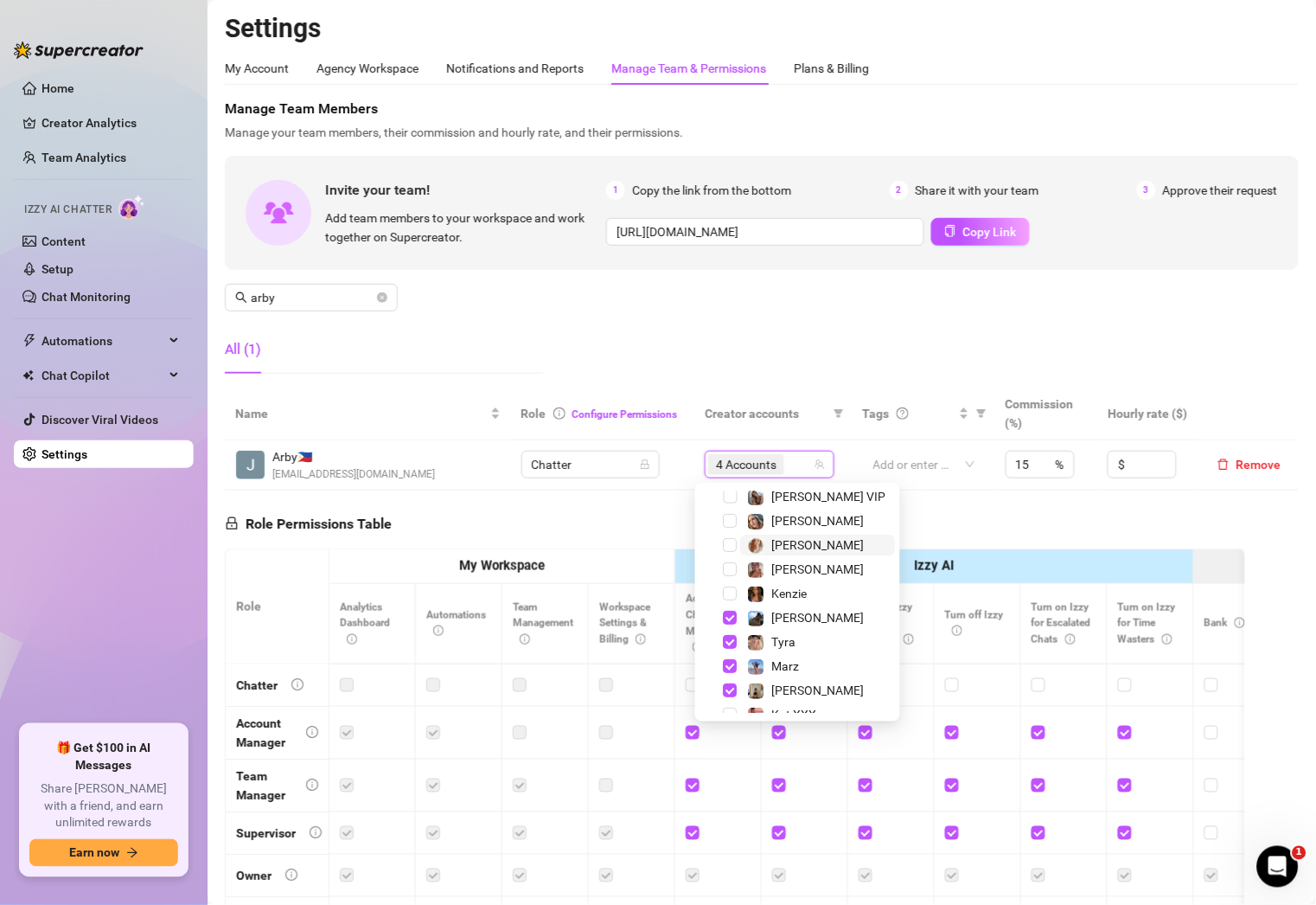
scroll to position [0, 0]
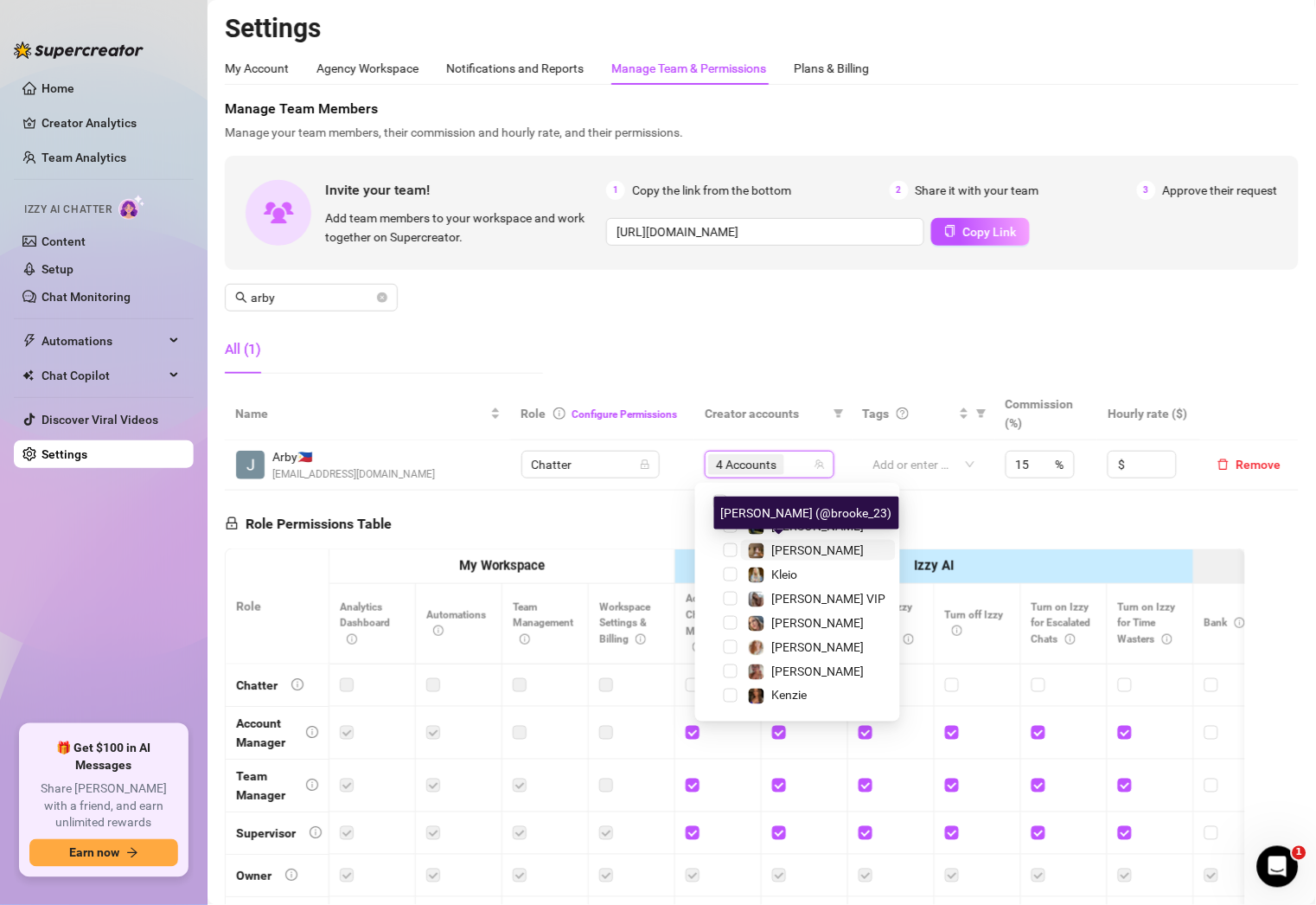
click at [799, 546] on span "[PERSON_NAME]" at bounding box center [818, 550] width 93 height 14
click at [592, 387] on th "Role Configure Permissions" at bounding box center [602, 413] width 183 height 53
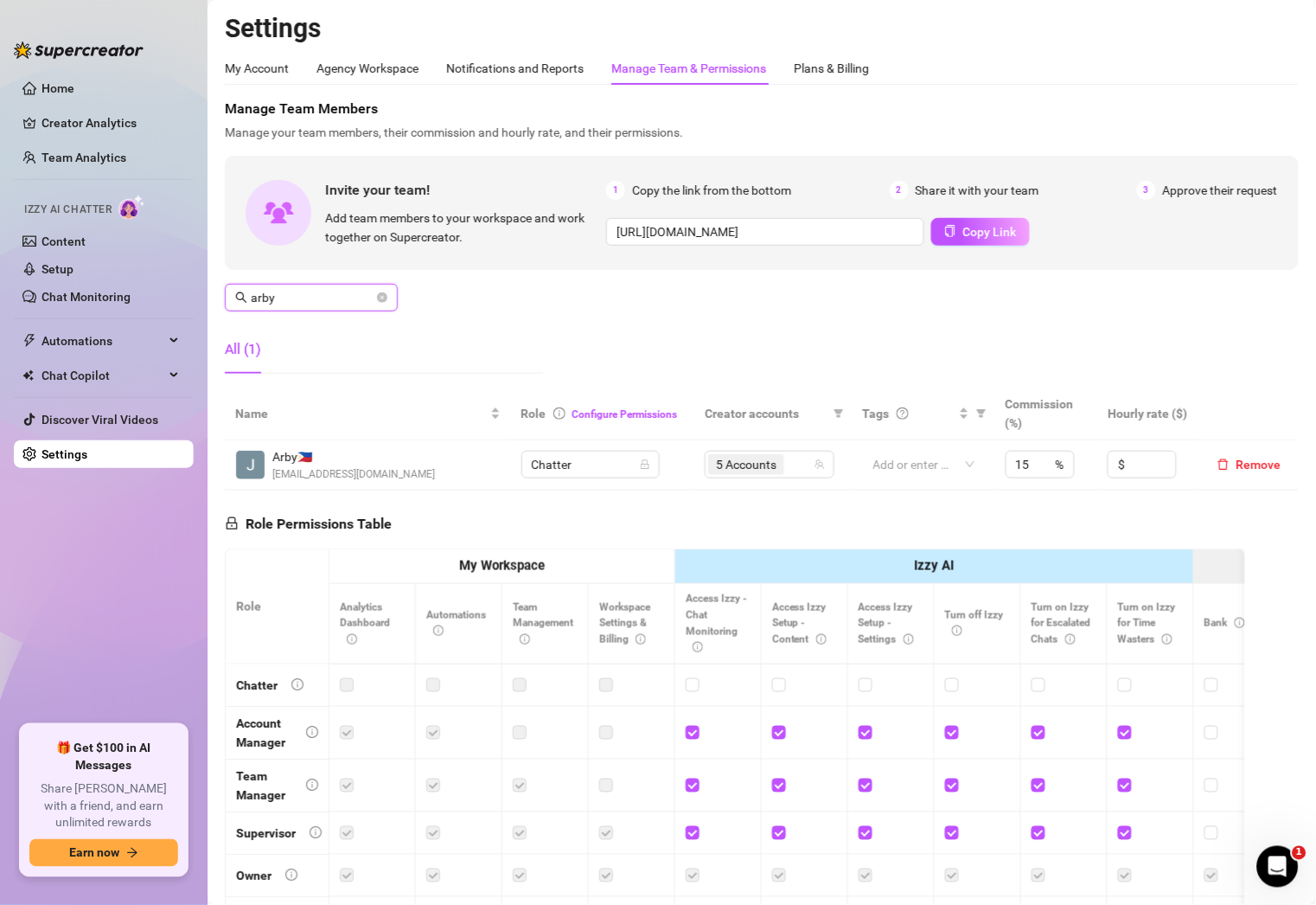
click at [294, 300] on input "arby" at bounding box center [312, 297] width 123 height 20
click at [792, 472] on div "5 Accounts" at bounding box center [760, 464] width 104 height 24
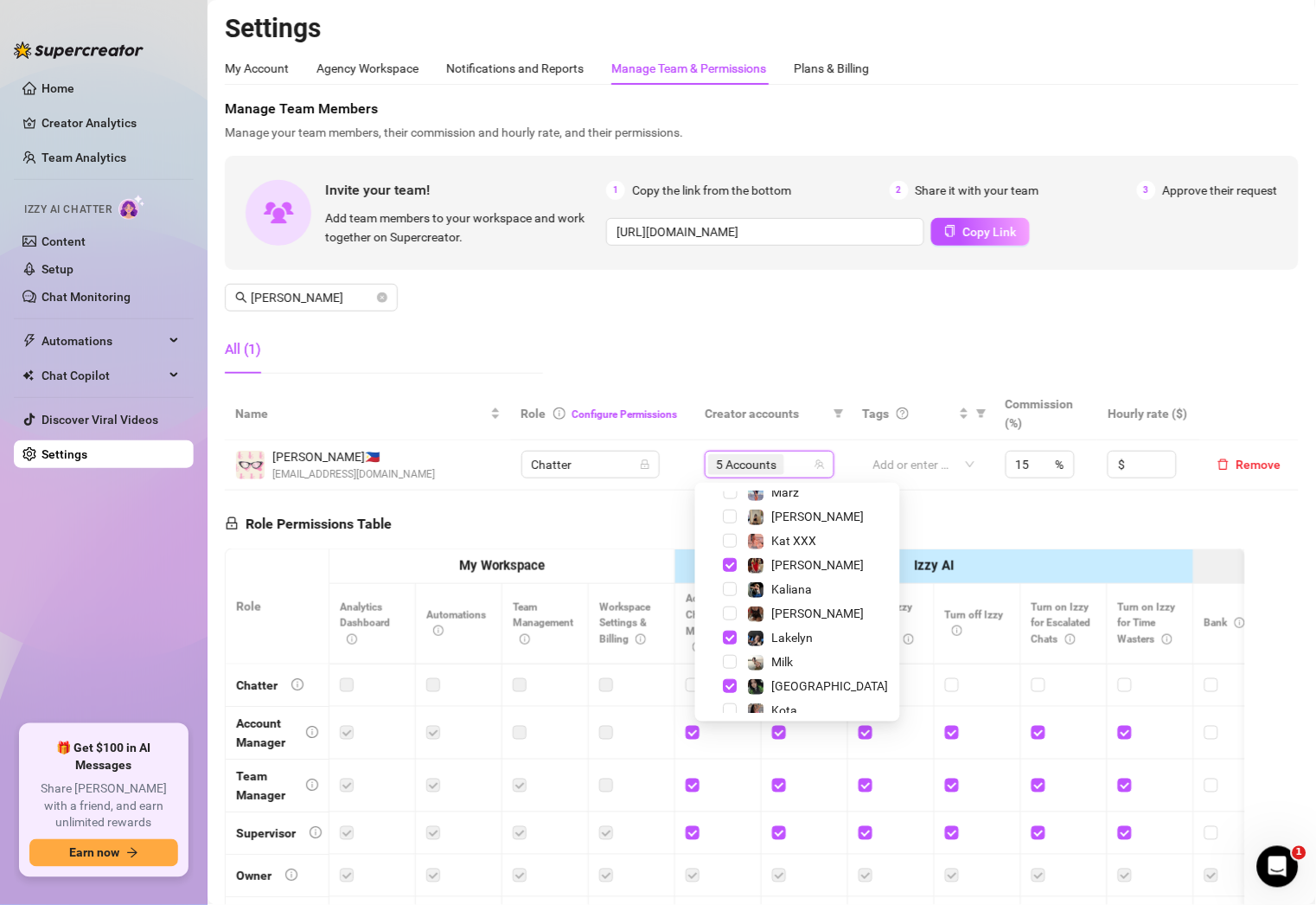
scroll to position [287, 0]
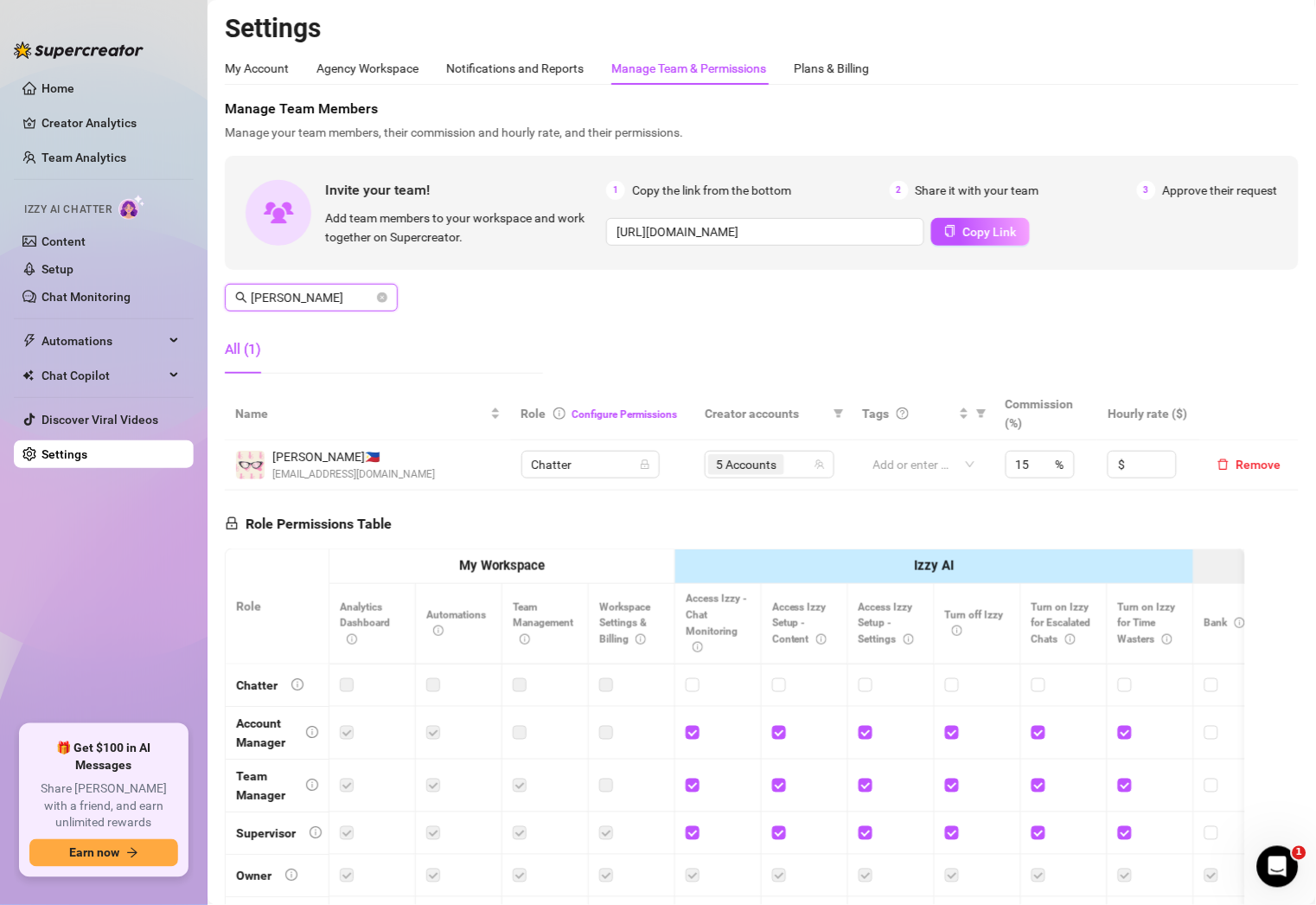
click at [350, 294] on input "[PERSON_NAME]" at bounding box center [312, 297] width 123 height 20
click at [761, 470] on span "4 Accounts" at bounding box center [738, 464] width 76 height 20
type input "[PERSON_NAME]"
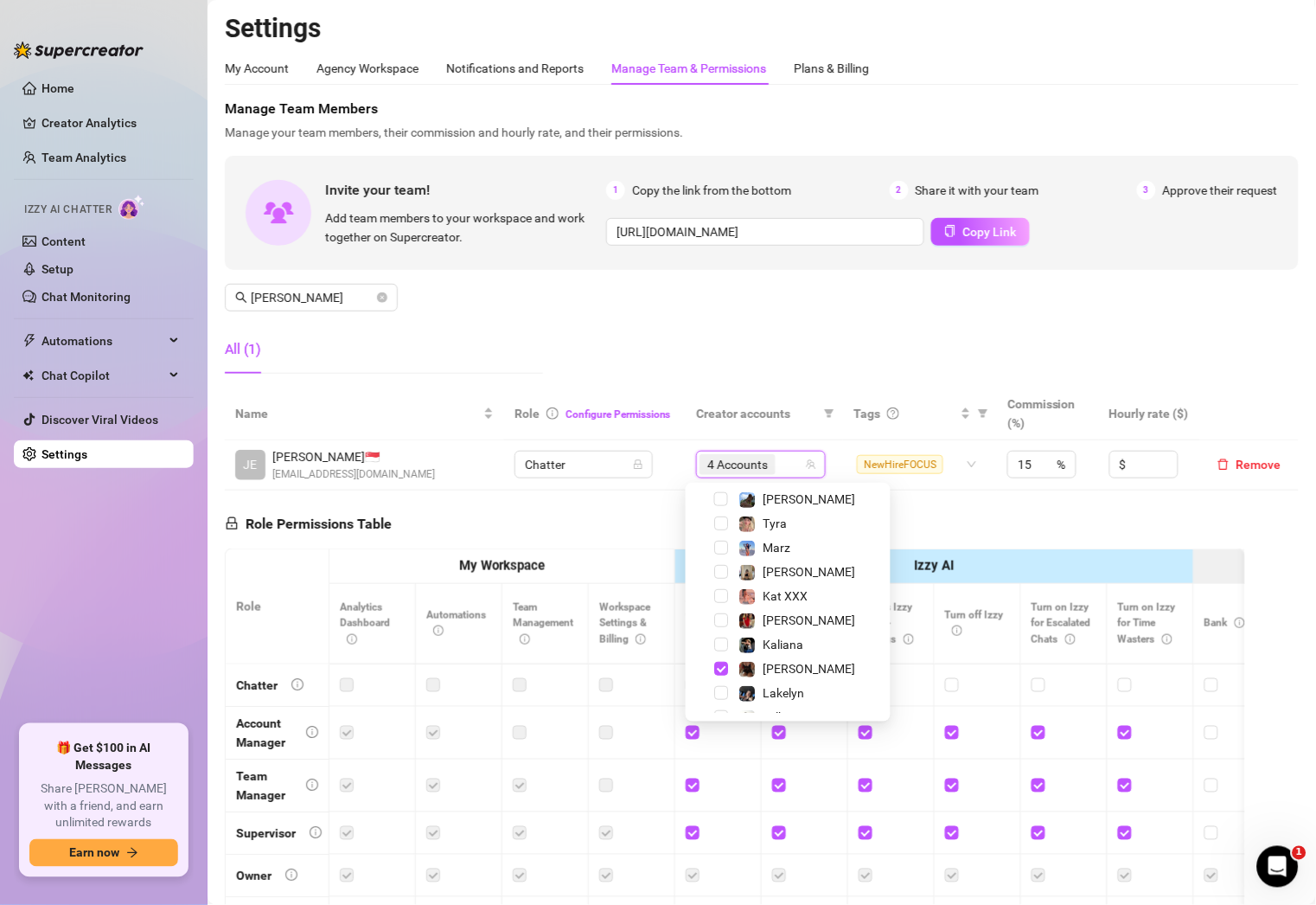
scroll to position [233, 0]
